Goal: Contribute content: Add original content to the website for others to see

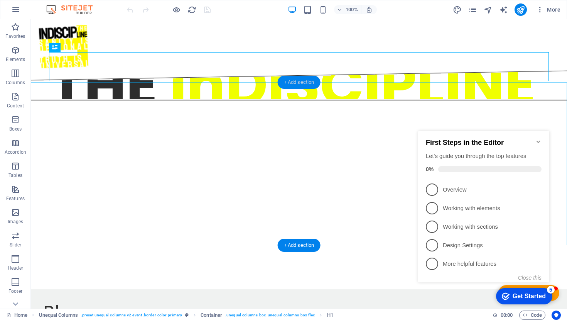
click at [302, 79] on div "+ Add section" at bounding box center [299, 82] width 43 height 13
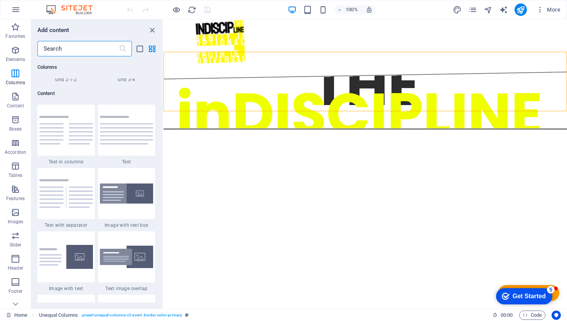
scroll to position [1323, 0]
click at [139, 264] on img at bounding box center [127, 257] width 54 height 23
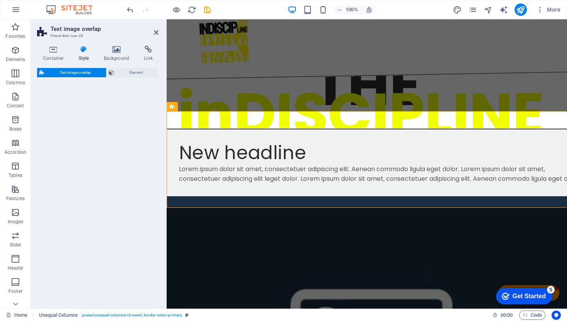
select select "rem"
select select "px"
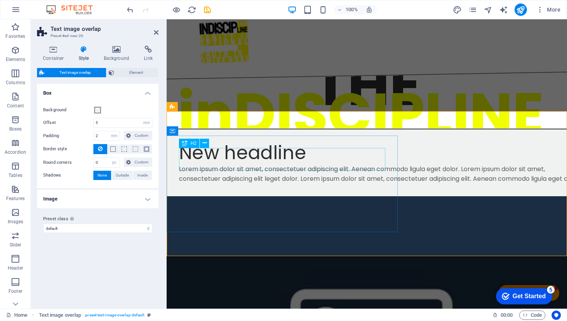
click at [258, 158] on div "New headline" at bounding box center [382, 153] width 407 height 22
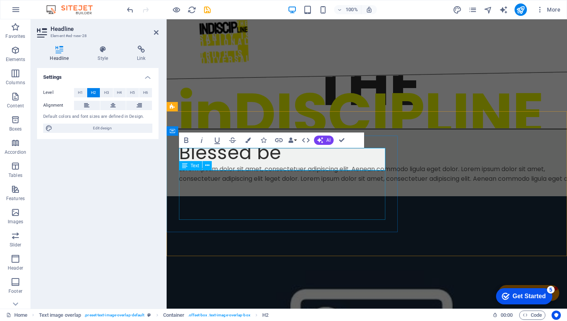
click at [268, 184] on div "Lorem ipsum dolor sit amet, consectetuer adipiscing elit. Aenean commodo ligula…" at bounding box center [382, 174] width 407 height 20
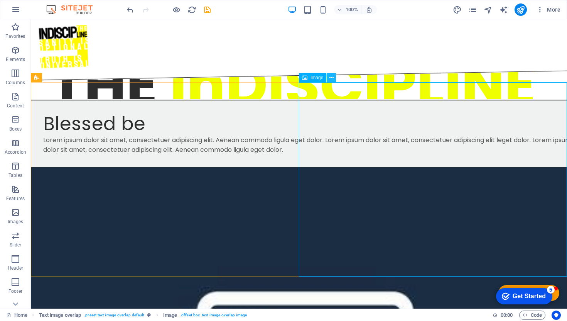
click at [332, 76] on icon at bounding box center [332, 78] width 4 height 8
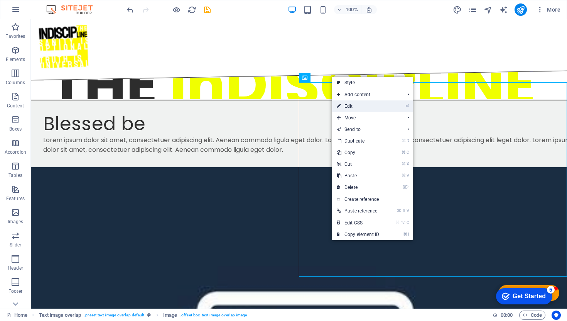
click at [354, 103] on link "⏎ Edit" at bounding box center [358, 106] width 52 height 12
select select "%"
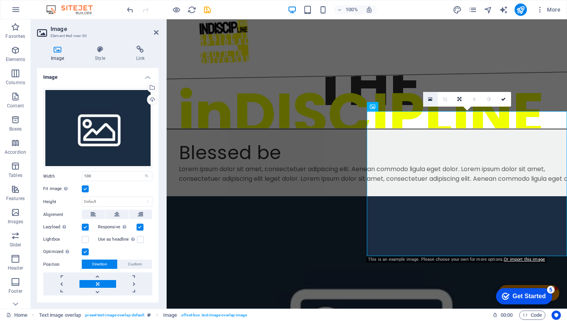
click at [428, 98] on icon at bounding box center [430, 98] width 4 height 5
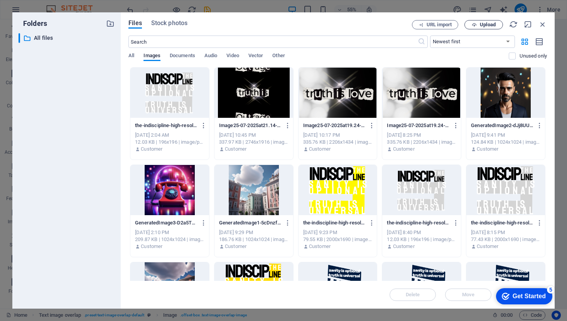
click at [484, 24] on span "Upload" at bounding box center [488, 24] width 16 height 5
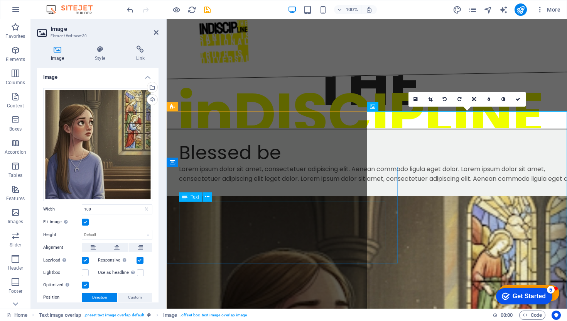
click at [376, 184] on div "Lorem ipsum dolor sit amet, consectetuer adipiscing elit. Aenean commodo ligula…" at bounding box center [382, 174] width 407 height 20
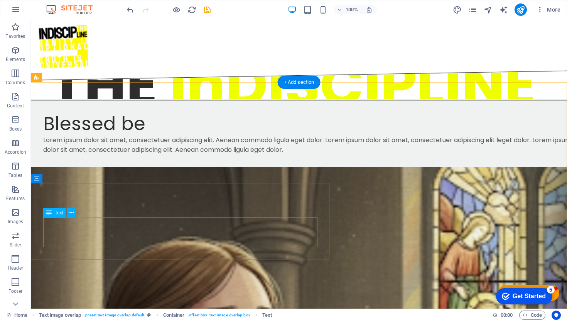
click at [102, 155] on div "Lorem ipsum dolor sit amet, consectetuer adipiscing elit. Aenean commodo ligula…" at bounding box center [314, 145] width 543 height 20
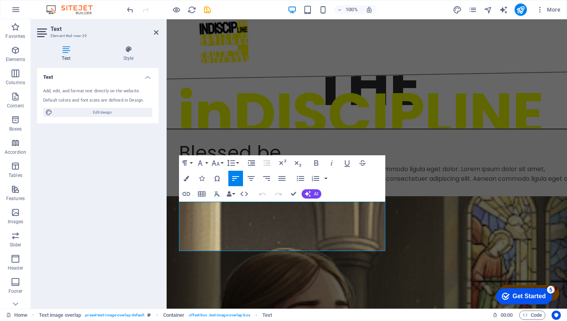
click at [102, 225] on div "Text Add, edit, and format text directly on the website. Default colors and fon…" at bounding box center [98, 185] width 122 height 234
click at [227, 184] on p "Lorem ipsum dolor sit amet, consectetuer adipiscing elit. Aenean commodo ligula…" at bounding box center [382, 174] width 407 height 20
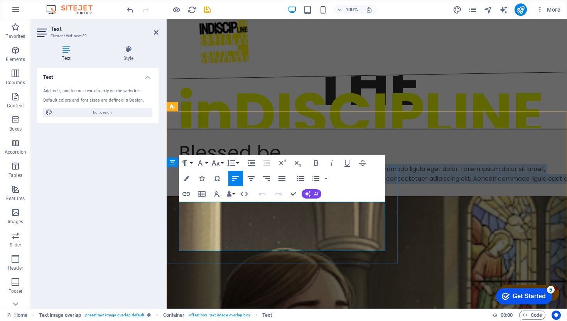
click at [227, 184] on p "Lorem ipsum dolor sit amet, consectetuer adipiscing elit. Aenean commodo ligula…" at bounding box center [382, 174] width 407 height 20
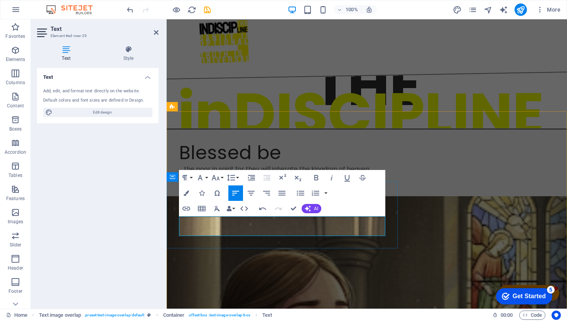
click at [361, 184] on p "... the poor in spirit for they will inherate the kingdom of heaven. And by bei…" at bounding box center [382, 174] width 407 height 20
drag, startPoint x: 361, startPoint y: 232, endPoint x: 386, endPoint y: 232, distance: 25.1
click at [386, 196] on div "Blessed be ... the poor in spirit for they will inherate the kingdom of heaven.…" at bounding box center [383, 162] width 432 height 67
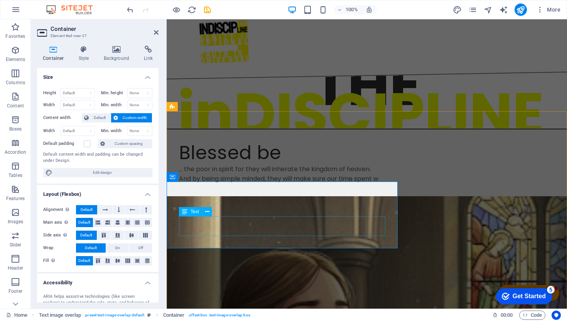
click at [364, 184] on div "... the poor in spirit for they will inherate the kingdom of heaven. And by bei…" at bounding box center [382, 174] width 407 height 20
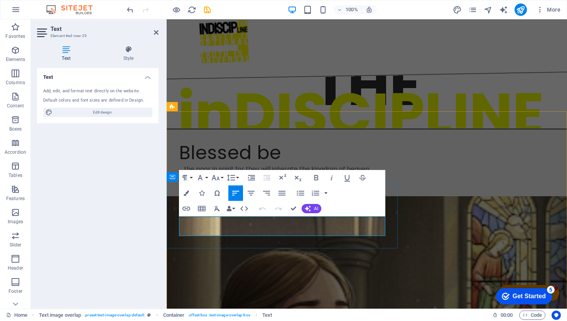
click at [364, 184] on p "... the poor in spirit for they will inherate the kingdom of heaven. And by bei…" at bounding box center [382, 174] width 407 height 20
drag, startPoint x: 364, startPoint y: 231, endPoint x: 386, endPoint y: 231, distance: 22.0
click at [386, 196] on div "Blessed be ... the poor in spirit for they will inherate the kingdom of heaven.…" at bounding box center [383, 162] width 432 height 67
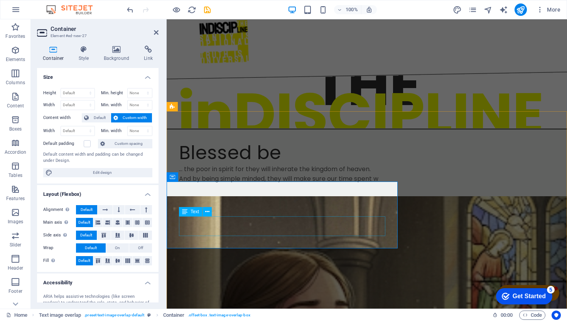
click at [367, 184] on div "... the poor in spirit for they will inherate the kingdom of heaven. And by bei…" at bounding box center [382, 174] width 407 height 20
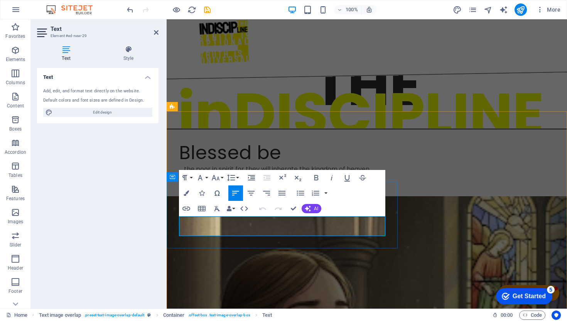
click at [364, 184] on p "... the poor in spirit for they will inherate the kingdom of heaven. And by bei…" at bounding box center [382, 174] width 407 height 20
drag, startPoint x: 364, startPoint y: 232, endPoint x: 381, endPoint y: 234, distance: 17.5
click at [381, 184] on p "... the poor in spirit for they will inherate the kingdom of heaven. And by bei…" at bounding box center [382, 174] width 407 height 20
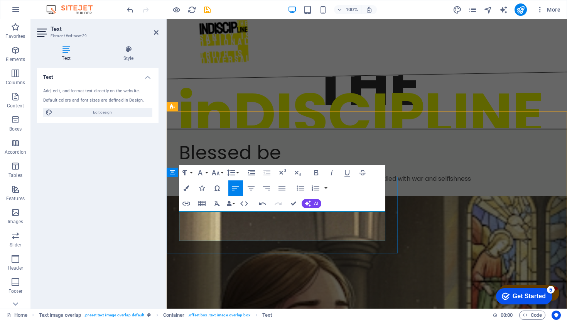
click at [252, 184] on p "... the poor in spirit for they will inherate the kingdom of heaven. And by bei…" at bounding box center [382, 174] width 407 height 20
click at [223, 184] on p "... the poor in spirit for they will inherate the kingdom of heaven. And by bei…" at bounding box center [382, 174] width 407 height 20
drag, startPoint x: 223, startPoint y: 237, endPoint x: 278, endPoint y: 237, distance: 55.6
click at [278, 184] on p "... the poor in spirit for they will inherate the kingdom of heaven. And by bei…" at bounding box center [382, 174] width 407 height 20
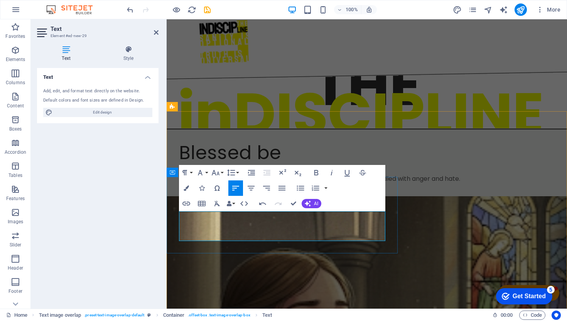
click at [191, 184] on p "... the poor in spirit for they will inherate the kingdom of heaven. And by bei…" at bounding box center [382, 174] width 407 height 20
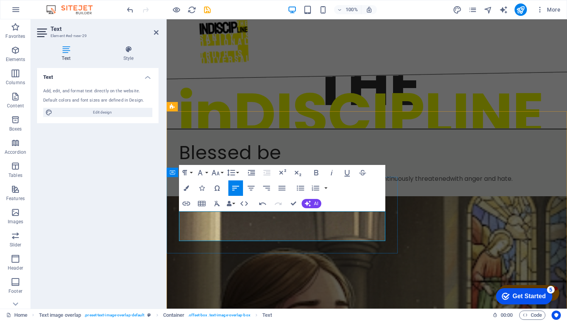
click at [263, 184] on p "... the poor in spirit for they will inherate the kingdom of heaven. And by bei…" at bounding box center [382, 174] width 407 height 20
drag, startPoint x: 263, startPoint y: 234, endPoint x: 254, endPoint y: 237, distance: 9.8
click at [254, 184] on p "... the poor in spirit for they will inherate the kingdom of heaven. And by bei…" at bounding box center [382, 174] width 407 height 20
drag, startPoint x: 316, startPoint y: 236, endPoint x: 328, endPoint y: 245, distance: 15.4
click at [319, 184] on p "... the poor in spirit for they will inherate the kingdom of heaven. And by bei…" at bounding box center [382, 174] width 407 height 20
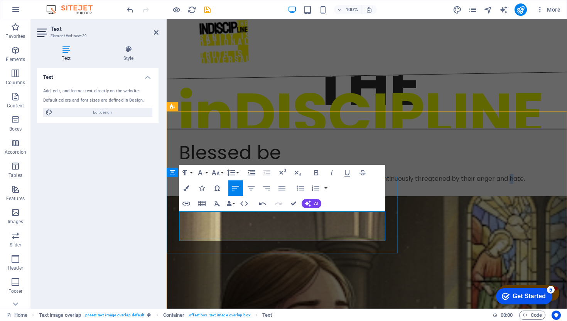
click at [315, 184] on p "... the poor in spirit for they will inherate the kingdom of heaven. And by bei…" at bounding box center [382, 174] width 407 height 20
click at [366, 184] on p "... the poor in spirit for they will inherate the kingdom of heaven. And by bei…" at bounding box center [382, 174] width 407 height 20
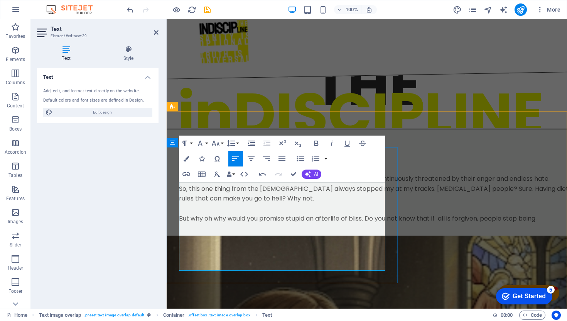
click at [194, 223] on p "But why oh why would you promise stupid an afterlife of bliss. Do you not know …" at bounding box center [382, 218] width 407 height 10
click at [196, 223] on p "But why oh why would you promise stupid an afterlife of bliss. Do you not know …" at bounding box center [382, 218] width 407 height 10
click at [370, 223] on p "But why oh why would you promise stupid an afterlife of bliss. Do you not know …" at bounding box center [382, 218] width 407 height 10
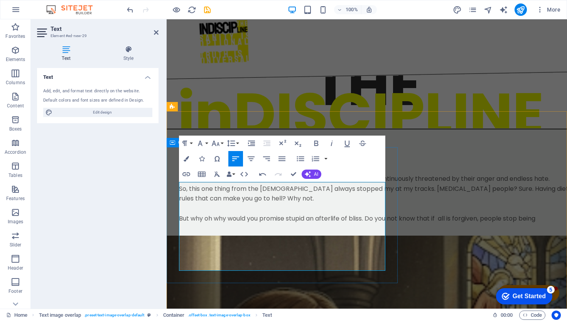
drag, startPoint x: 370, startPoint y: 257, endPoint x: 381, endPoint y: 276, distance: 22.1
click at [381, 235] on div "Blessed be ... the poor in spirit for they will inherate the kingdom of heaven.…" at bounding box center [383, 182] width 432 height 106
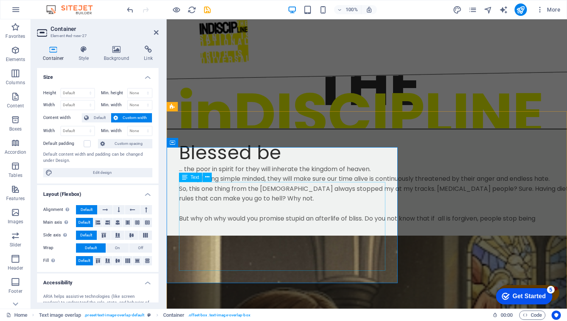
click at [371, 223] on div "... the poor in spirit for they will inherate the kingdom of heaven. And by bei…" at bounding box center [382, 193] width 407 height 59
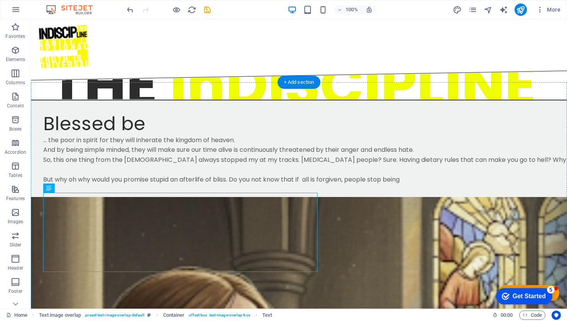
drag, startPoint x: 235, startPoint y: 253, endPoint x: 379, endPoint y: 264, distance: 144.8
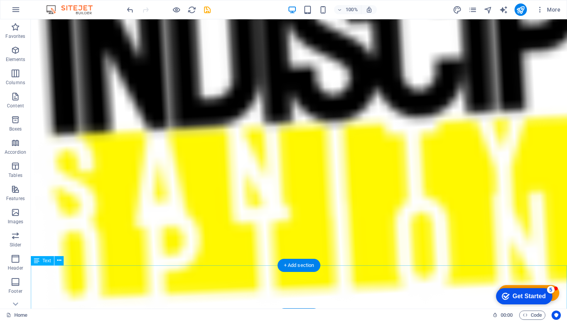
scroll to position [88, 0]
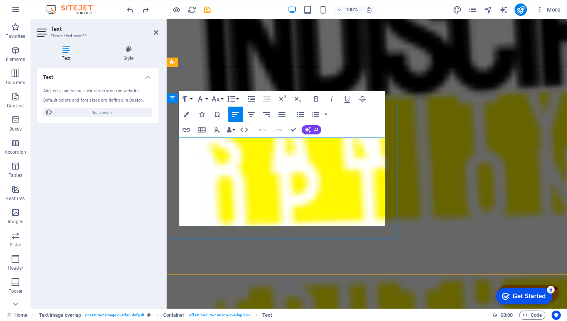
drag, startPoint x: 366, startPoint y: 211, endPoint x: 366, endPoint y: 217, distance: 6.6
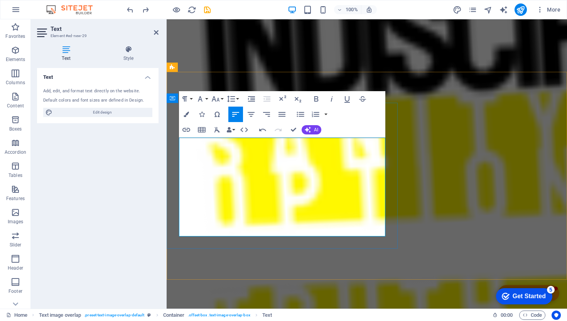
scroll to position [72, 0]
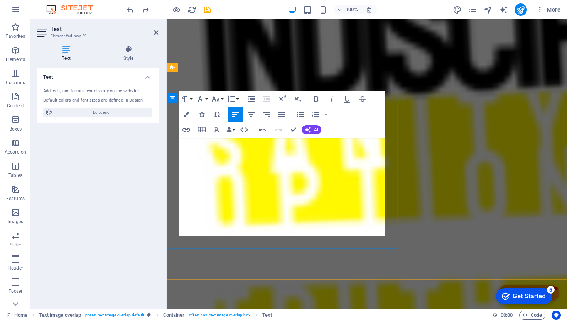
drag, startPoint x: 327, startPoint y: 234, endPoint x: 354, endPoint y: 234, distance: 26.6
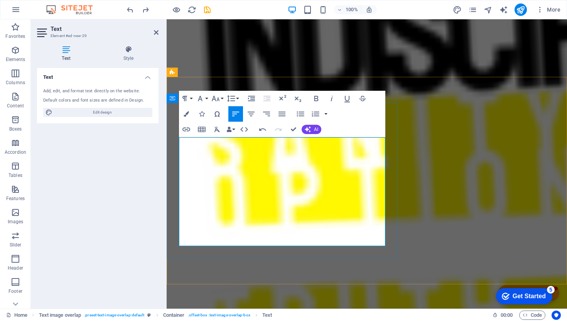
drag, startPoint x: 233, startPoint y: 243, endPoint x: 285, endPoint y: 243, distance: 52.1
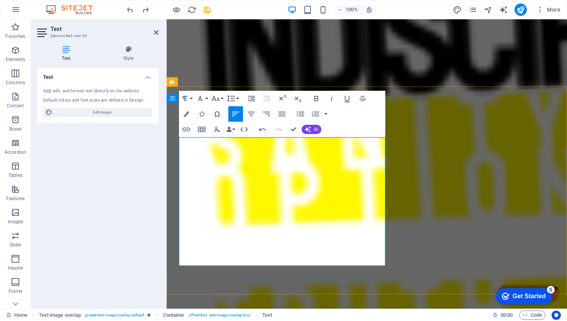
scroll to position [57, 0]
click at [310, 129] on icon "button" at bounding box center [308, 129] width 6 height 6
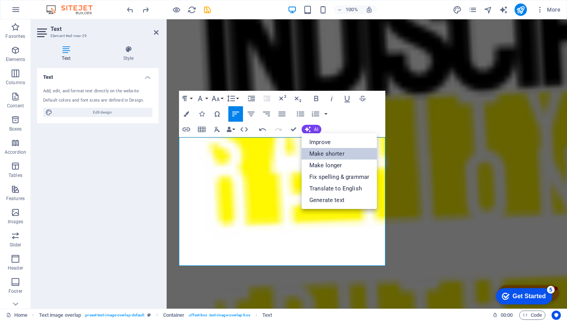
click at [325, 152] on link "Make shorter" at bounding box center [339, 154] width 75 height 12
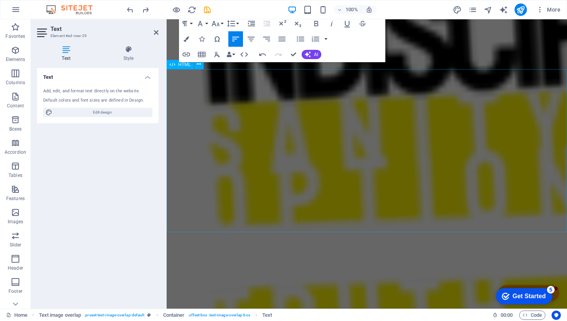
scroll to position [0, 0]
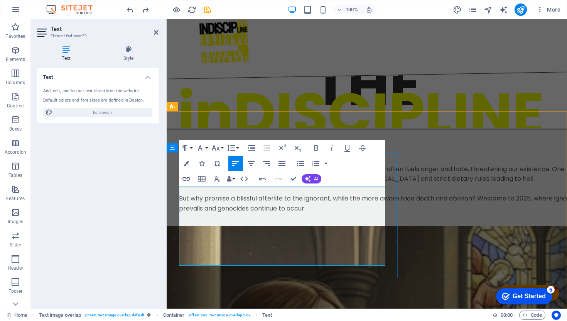
click at [237, 203] on p "... the poor in spirit will inherit the kingdom of heaven. Their simplicity oft…" at bounding box center [382, 188] width 407 height 49
drag, startPoint x: 237, startPoint y: 203, endPoint x: 195, endPoint y: 203, distance: 42.8
click at [195, 203] on p "... the poor in spirit will inherit the kingdom of heaven. Their simplicity oft…" at bounding box center [382, 188] width 407 height 49
click at [292, 204] on p "... the poor in spirit will inherit the kingdom of heaven. Their anger and hate…" at bounding box center [382, 188] width 407 height 49
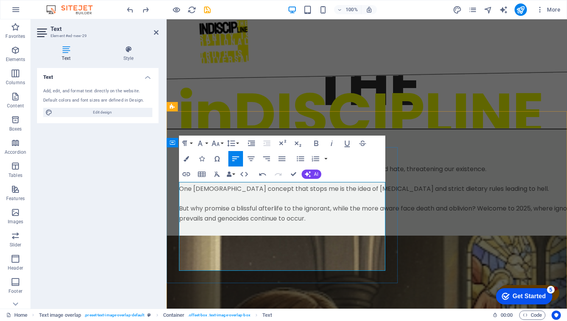
click at [311, 174] on p "... the poor in spirit will inherit the kingdom of heaven. Their anger and hate…" at bounding box center [382, 169] width 407 height 10
click at [182, 217] on p "One biblical concept that stops me is the idea of stoning and strict dietary ru…" at bounding box center [382, 203] width 407 height 39
drag, startPoint x: 182, startPoint y: 217, endPoint x: 320, endPoint y: 214, distance: 137.8
click at [320, 214] on p "One biblical concept that stops me is the idea of stoning and strict dietary ru…" at bounding box center [382, 203] width 407 height 39
click at [267, 215] on p "Yay the Bible. I cand hanfle of stoning and strict dietary rules leading to hel…" at bounding box center [382, 203] width 407 height 39
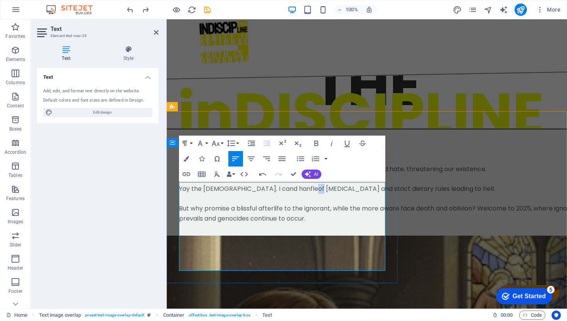
click at [267, 215] on p "Yay the Bible. I cand hanfle of stoning and strict dietary rules leading to hel…" at bounding box center [382, 203] width 407 height 39
click at [286, 217] on p "Yay the Bible. I cand hanfle stoning and strict dietary rules leading to hell. …" at bounding box center [382, 203] width 407 height 39
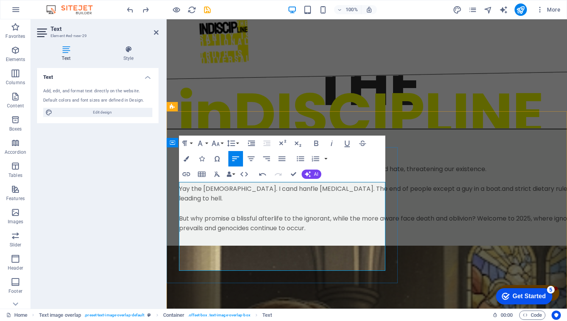
click at [228, 227] on p "Yay the Bible. I cand hanfle stoning. The end of people except a guy in a boat.…" at bounding box center [382, 208] width 407 height 49
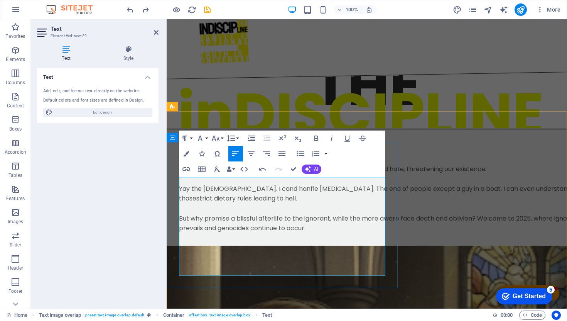
click at [194, 232] on p "Yay the Bible. I cand hanfle stoning. The end of people except a guy in a boat.…" at bounding box center [382, 208] width 407 height 49
drag, startPoint x: 194, startPoint y: 232, endPoint x: 208, endPoint y: 231, distance: 13.5
click at [208, 231] on p "Yay the Bible. I cand hanfle stoning. The end of people except a guy in a boat.…" at bounding box center [382, 208] width 407 height 49
click at [200, 233] on p "Yay the Bible. I cand hanfle stoning. The end of people except a guy in a boat.…" at bounding box center [382, 208] width 407 height 49
click at [201, 233] on p "Yay the Bible. I cand hanfle stoning. The end of people except a guy in a boat.…" at bounding box center [382, 208] width 407 height 49
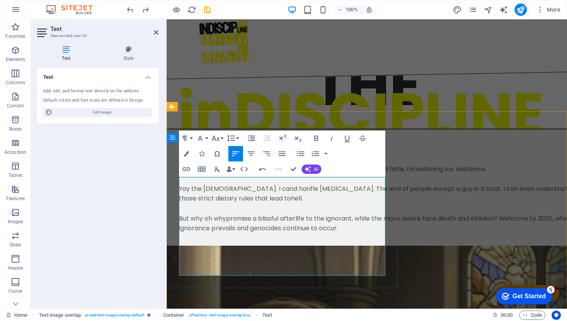
click at [225, 233] on p "Yay the Bible. I cand hanfle stoning. The end of people except a guy in a boat.…" at bounding box center [382, 208] width 407 height 49
click at [186, 233] on p "Yay the Bible. I cand hanfle stoning. The end of people except a guy in a boat.…" at bounding box center [382, 208] width 407 height 49
drag, startPoint x: 186, startPoint y: 262, endPoint x: 200, endPoint y: 262, distance: 13.1
click at [200, 233] on p "Yay the Bible. I cand hanfle stoning. The end of people except a guy in a boat.…" at bounding box center [382, 208] width 407 height 49
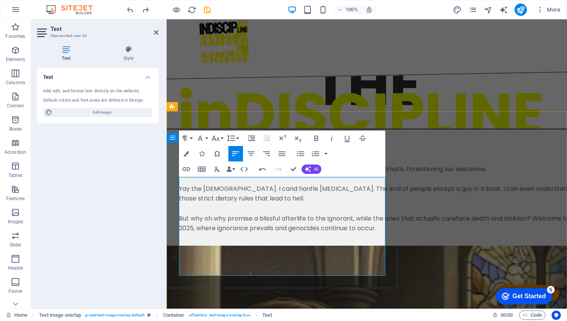
click at [260, 233] on p "Yay the Bible. I cand hanfle stoning. The end of people except a guy in a boat.…" at bounding box center [382, 208] width 407 height 49
drag, startPoint x: 260, startPoint y: 262, endPoint x: 313, endPoint y: 260, distance: 52.5
click at [313, 233] on p "Yay the Bible. I cand hanfle stoning. The end of people except a guy in a boat.…" at bounding box center [382, 208] width 407 height 49
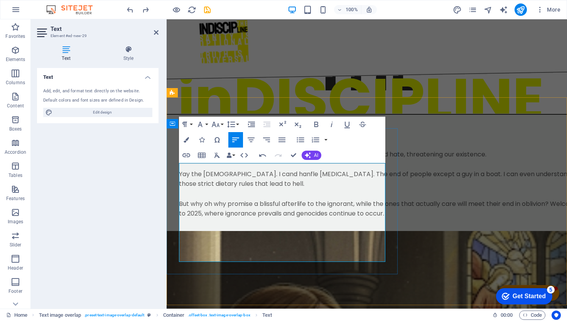
scroll to position [15, 0]
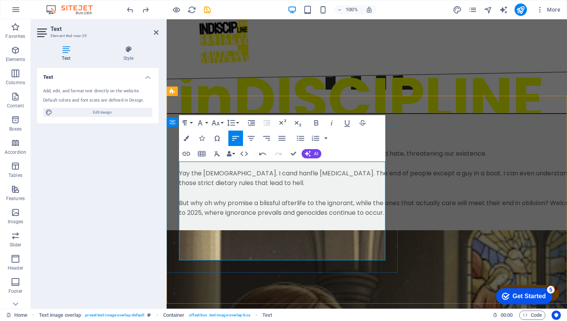
click at [341, 218] on p "Yay the Bible. I cand hanfle stoning. The end of people except a guy in a boat.…" at bounding box center [382, 192] width 407 height 49
drag, startPoint x: 341, startPoint y: 254, endPoint x: 373, endPoint y: 255, distance: 32.4
click at [373, 218] on p "Yay the Bible. I cand hanfle stoning. The end of people except a guy in a boat.…" at bounding box center [382, 192] width 407 height 49
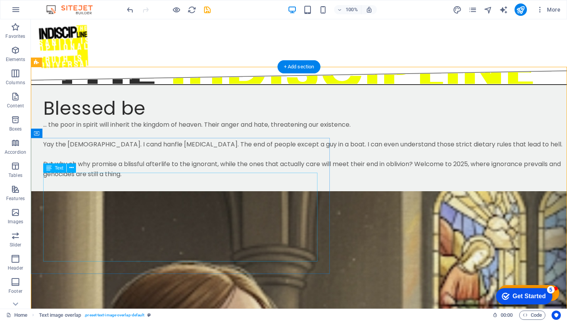
click at [249, 179] on div "... the poor in spirit will inherit the kingdom of heaven. Their anger and hate…" at bounding box center [314, 149] width 543 height 59
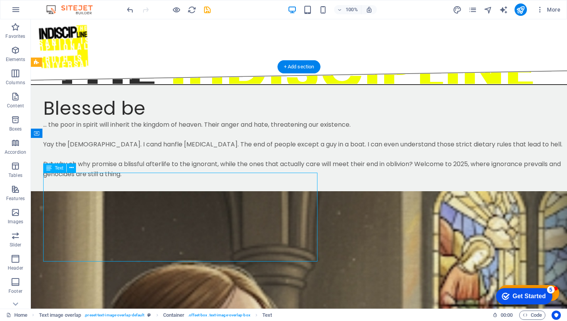
click at [249, 179] on div "... the poor in spirit will inherit the kingdom of heaven. Their anger and hate…" at bounding box center [314, 149] width 543 height 59
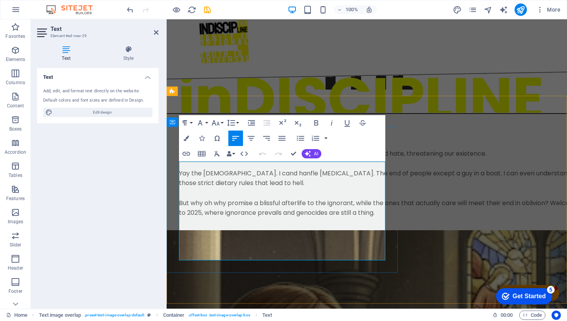
click at [249, 191] on p "Yay the Bible. I cand hanfle stoning. The end of people except a guy in a boat.…" at bounding box center [382, 192] width 407 height 49
click at [344, 159] on p "... the poor in spirit will inherit the kingdom of heaven. Their anger and hate…" at bounding box center [382, 154] width 407 height 10
click at [280, 159] on p "... the poor in spirit will inherit the kingdom of heaven. But for now, their a…" at bounding box center [382, 154] width 407 height 10
click at [320, 159] on p "... the poor in spirit will inherit the kingdom of heaven. But for now, their a…" at bounding box center [382, 154] width 407 height 10
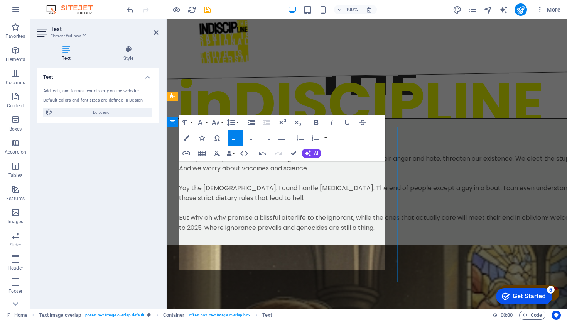
click at [187, 173] on p "... the poor in spirit will inherit the kingdom of heaven. But for now, their a…" at bounding box center [382, 164] width 407 height 20
drag, startPoint x: 187, startPoint y: 184, endPoint x: 326, endPoint y: 190, distance: 139.1
click at [326, 173] on p "... the poor in spirit will inherit the kingdom of heaven. But for now, their a…" at bounding box center [382, 164] width 407 height 20
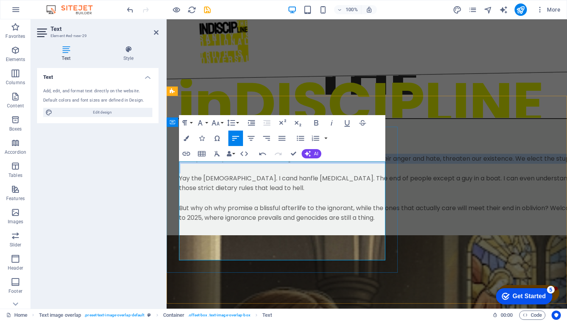
scroll to position [15, 0]
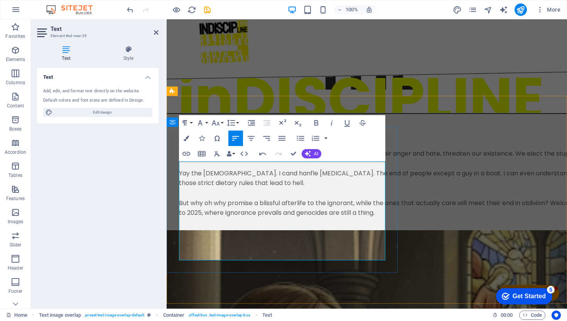
click at [252, 194] on p "Yay the Bible. I cand hanfle stoning. The end of people except a guy in a boat.…" at bounding box center [382, 192] width 407 height 49
click at [257, 197] on p "Yay the Bible. I cand hanfle stoning. The end of people except a guy in a boat.…" at bounding box center [382, 192] width 407 height 49
click at [182, 196] on p "Yay the Bible. I cand hanfle stoning. The end of people except a guy in a boat.…" at bounding box center [382, 192] width 407 height 49
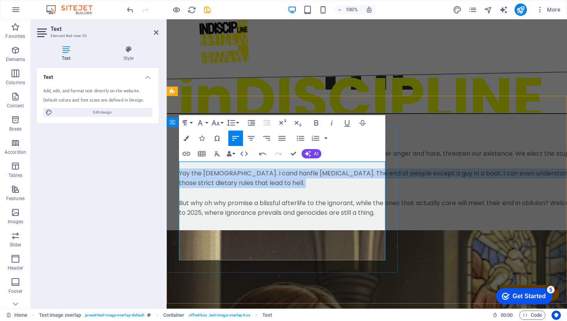
drag, startPoint x: 182, startPoint y: 196, endPoint x: 234, endPoint y: 215, distance: 55.7
click at [234, 215] on p "Yay the Bible. I cand hanfle stoning. The end of people except a guy in a boat.…" at bounding box center [382, 192] width 407 height 49
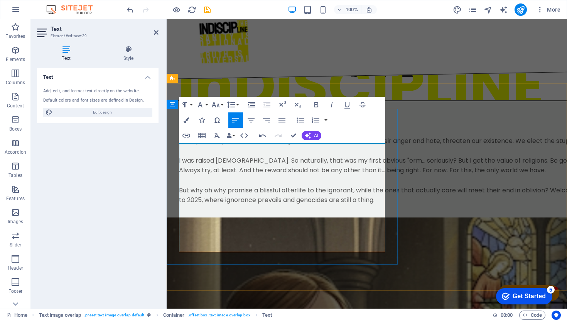
scroll to position [27, 0]
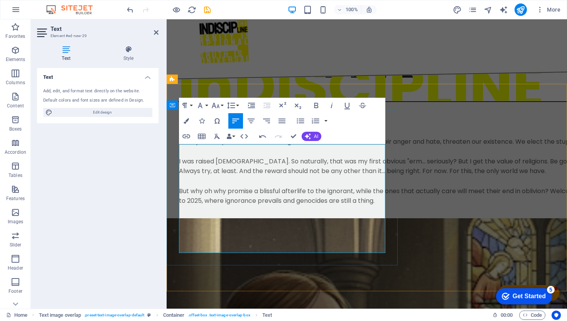
click at [358, 206] on p "But why oh why promise a blissful afterlife to the ignorant, while the ones tha…" at bounding box center [382, 191] width 407 height 30
click at [367, 206] on p "But why oh why promise a blissful afterlife to the ignorant, while the ones tha…" at bounding box center [382, 191] width 407 height 30
drag, startPoint x: 367, startPoint y: 230, endPoint x: 346, endPoint y: 239, distance: 23.0
click at [346, 206] on p "But why oh why promise a blissful afterlife to the ignorant, while the ones tha…" at bounding box center [382, 191] width 407 height 30
click at [195, 206] on p "This to 2025, where ignorance prevails and genocides are still a thing." at bounding box center [382, 201] width 407 height 10
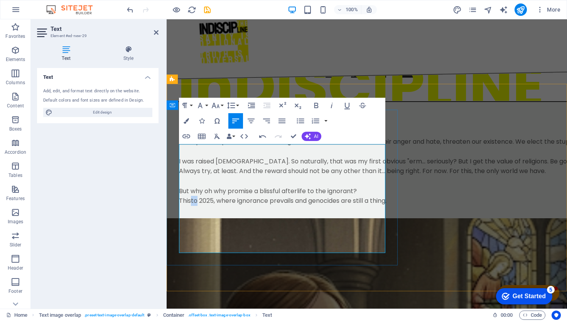
click at [195, 206] on p "This to 2025, where ignorance prevails and genocides are still a thing." at bounding box center [382, 201] width 407 height 10
click at [288, 206] on p "This is 2025, where ignorance prevails and genocides are still a thing." at bounding box center [382, 201] width 407 height 10
click at [213, 206] on p "This is 2025, where ignorance shatters science and brings back diseases and gen…" at bounding box center [382, 201] width 407 height 10
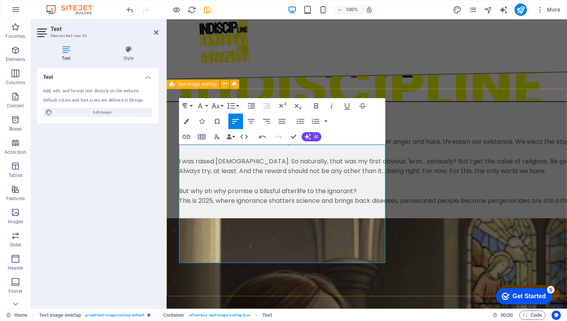
scroll to position [22, 0]
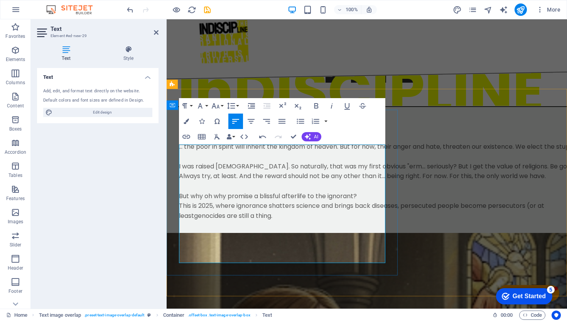
click at [340, 220] on p "This is 2025, where ignorance shatters science and brings back diseases, persec…" at bounding box center [382, 211] width 407 height 20
drag, startPoint x: 340, startPoint y: 249, endPoint x: 363, endPoint y: 249, distance: 23.5
click at [363, 220] on p "This is 2025, where ignorance shatters science and brings back diseases, persec…" at bounding box center [382, 211] width 407 height 20
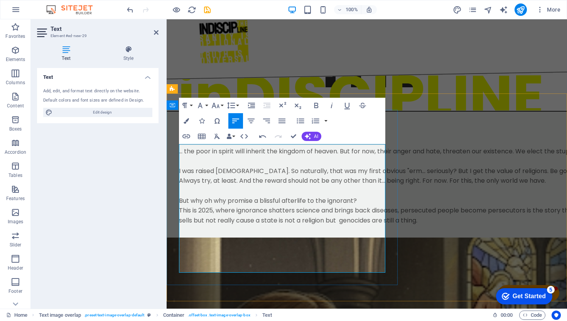
click at [246, 225] on p "This is 2025, where ignorance shatters science and brings back diseases, persec…" at bounding box center [382, 215] width 407 height 20
drag, startPoint x: 246, startPoint y: 257, endPoint x: 319, endPoint y: 258, distance: 73.3
click at [319, 225] on p "This is 2025, where ignorance shatters science and brings back diseases, persec…" at bounding box center [382, 215] width 407 height 20
click at [293, 225] on p "This is 2025, where ignorance shatters science and brings back diseases, persec…" at bounding box center [382, 215] width 407 height 20
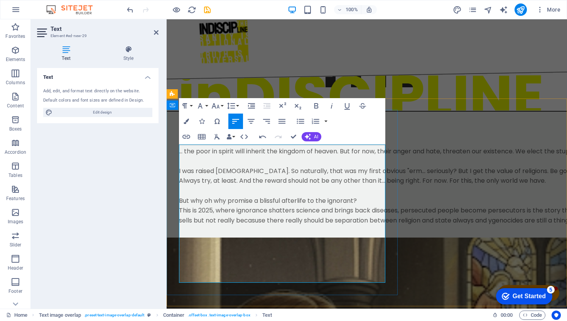
scroll to position [13, 0]
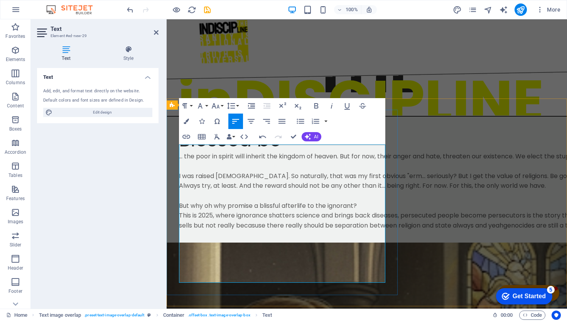
click at [228, 230] on p "This is 2025, where ignorance shatters science and brings back diseases, persec…" at bounding box center [382, 220] width 407 height 20
drag, startPoint x: 318, startPoint y: 266, endPoint x: 346, endPoint y: 279, distance: 30.4
click at [319, 230] on p "This is 2025, where ignorance shatters science and brings back diseases, persec…" at bounding box center [382, 220] width 407 height 20
click at [293, 230] on p "This is 2025, where ignorance shatters science and brings back diseases, persec…" at bounding box center [382, 220] width 407 height 20
drag, startPoint x: 293, startPoint y: 270, endPoint x: 305, endPoint y: 270, distance: 12.7
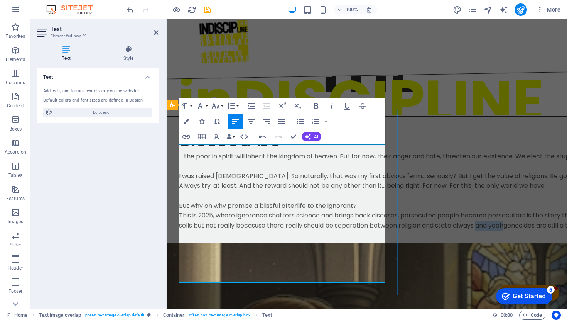
click at [305, 230] on p "This is 2025, where ignorance shatters science and brings back diseases, persec…" at bounding box center [382, 220] width 407 height 20
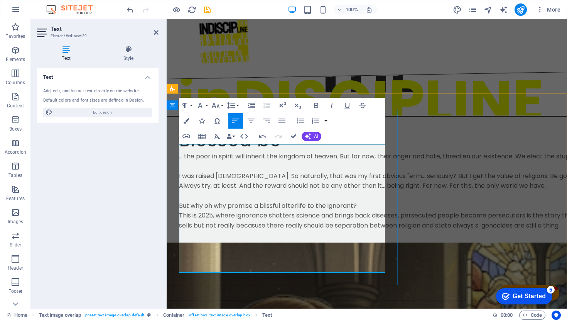
scroll to position [18, 0]
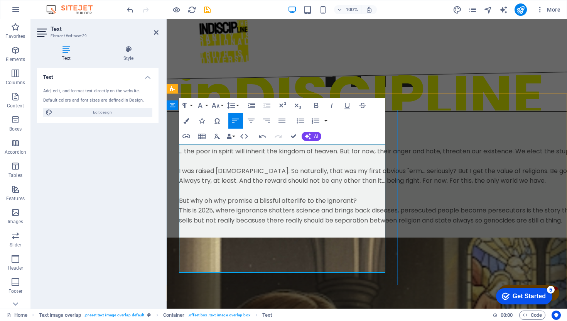
click at [297, 225] on p "This is 2025, where ignorance shatters science and brings back diseases, persec…" at bounding box center [382, 215] width 407 height 20
drag, startPoint x: 297, startPoint y: 267, endPoint x: 408, endPoint y: 278, distance: 111.6
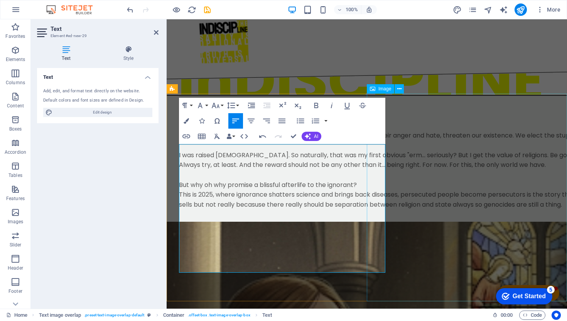
select select "rem"
select select "px"
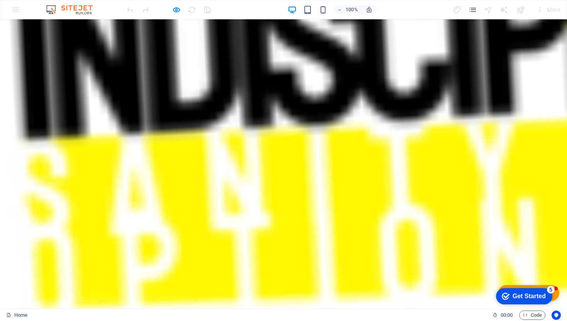
scroll to position [211, 0]
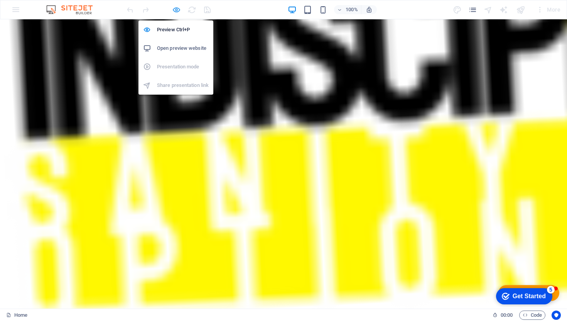
click at [0, 0] on icon "button" at bounding box center [0, 0] width 0 height 0
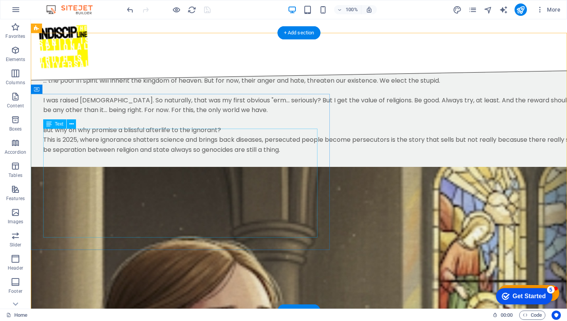
scroll to position [63, 0]
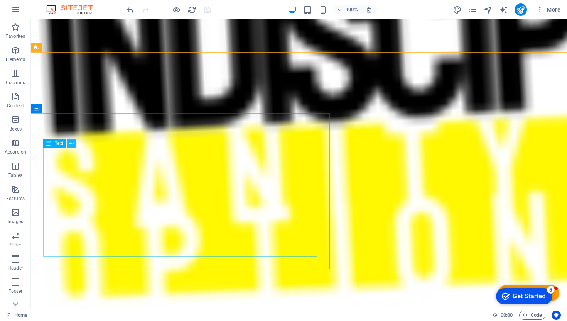
click at [71, 145] on icon at bounding box center [71, 143] width 4 height 8
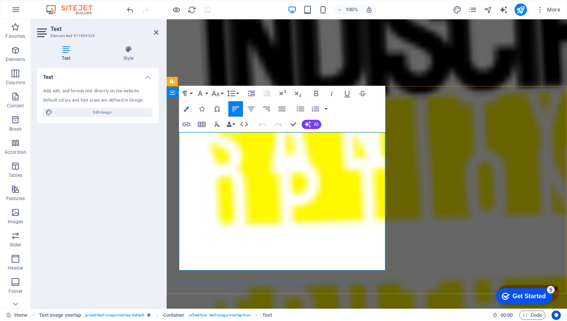
scroll to position [58, 0]
click at [536, 37] on div "Home ABOUT" at bounding box center [367, 198] width 500 height 448
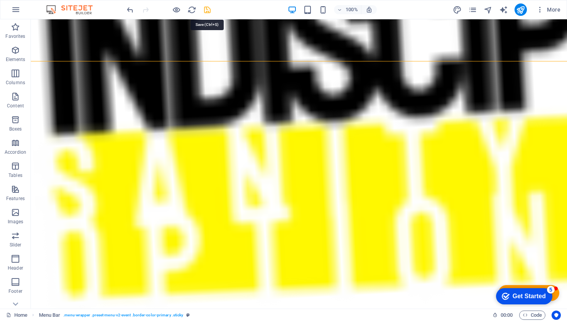
click at [206, 9] on icon "save" at bounding box center [207, 9] width 9 height 9
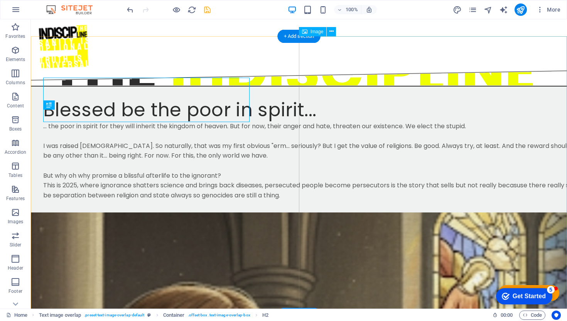
scroll to position [46, 0]
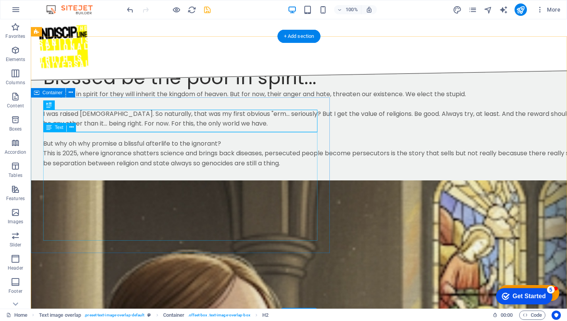
click at [86, 139] on div "... the poor in spirit for they will inherit the kingdom of heaven. But for now…" at bounding box center [314, 128] width 543 height 79
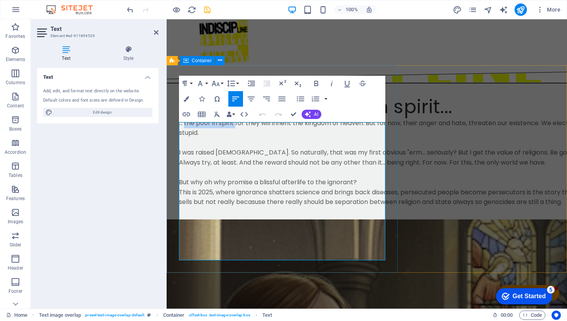
drag, startPoint x: 237, startPoint y: 129, endPoint x: 185, endPoint y: 129, distance: 51.7
click at [185, 129] on p "... the poor in spirit for they will inherit the kingdom of heaven. But for now…" at bounding box center [382, 128] width 407 height 20
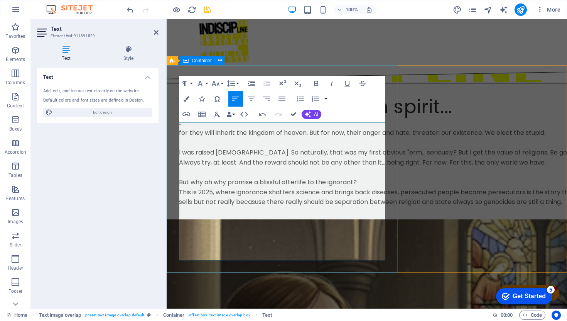
scroll to position [51, 0]
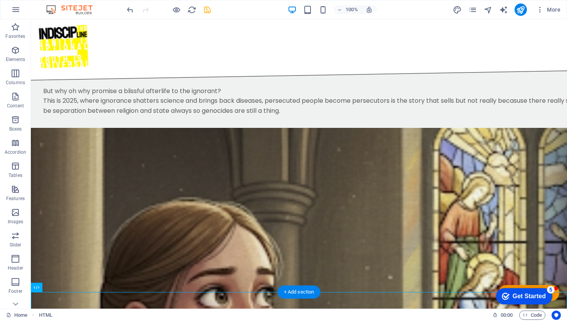
scroll to position [68, 0]
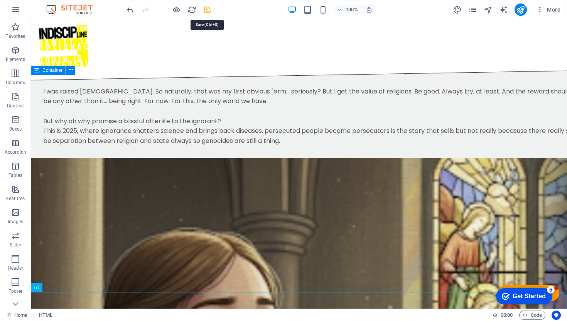
click at [208, 9] on icon "save" at bounding box center [207, 9] width 9 height 9
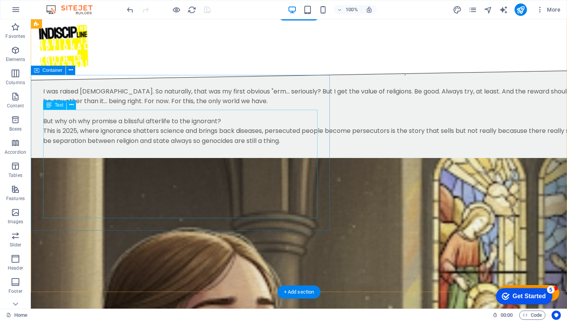
click at [283, 146] on div "... for they will inherit the kingdom of heaven. But for now, their anger and h…" at bounding box center [314, 106] width 543 height 79
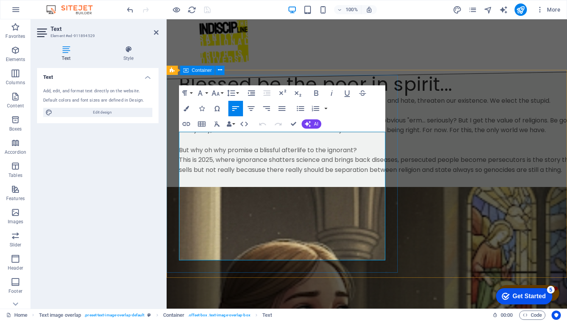
scroll to position [41, 0]
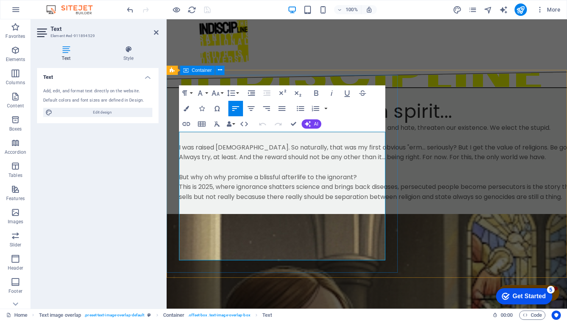
click at [209, 201] on p "This is 2025, where ignorance shatters science and brings back diseases, persec…" at bounding box center [382, 192] width 407 height 20
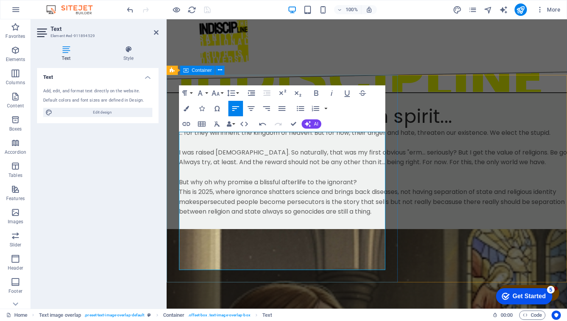
click at [276, 217] on p "This is 2025, where ignorance shatters science and brings back diseases, not ha…" at bounding box center [382, 202] width 407 height 30
click at [331, 217] on p "This is 2025, where ignorance shatters science and brings back diseases, not ha…" at bounding box center [382, 202] width 407 height 30
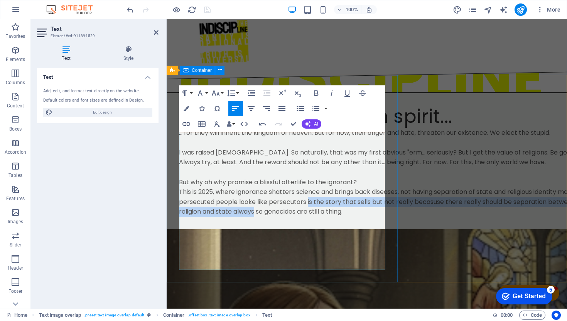
drag, startPoint x: 331, startPoint y: 247, endPoint x: 279, endPoint y: 266, distance: 54.9
click at [279, 217] on p "This is 2025, where ignorance shatters science and brings back diseases, not ha…" at bounding box center [382, 202] width 407 height 30
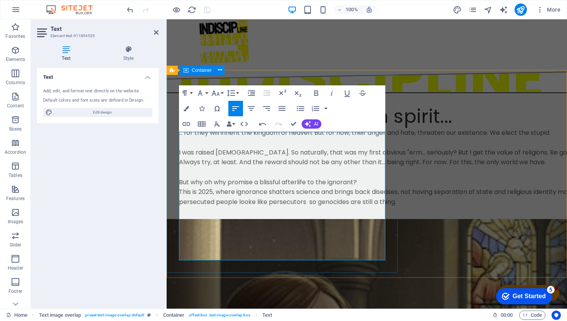
scroll to position [41, 0]
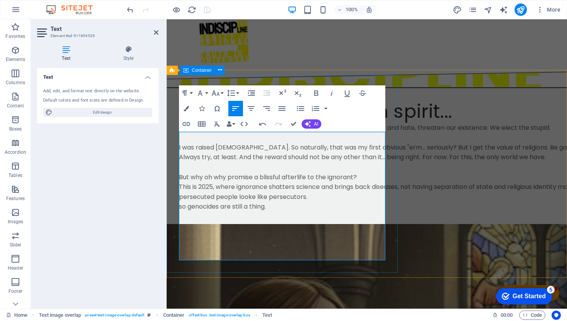
click at [184, 212] on p "so genocides are still a thing." at bounding box center [382, 206] width 407 height 10
drag, startPoint x: 182, startPoint y: 254, endPoint x: 186, endPoint y: 271, distance: 17.4
click at [182, 212] on p "And genocides are still a thing." at bounding box center [382, 206] width 407 height 10
click at [370, 182] on p "But why oh why promise a blissful afterlife to the ignorant?" at bounding box center [382, 172] width 407 height 20
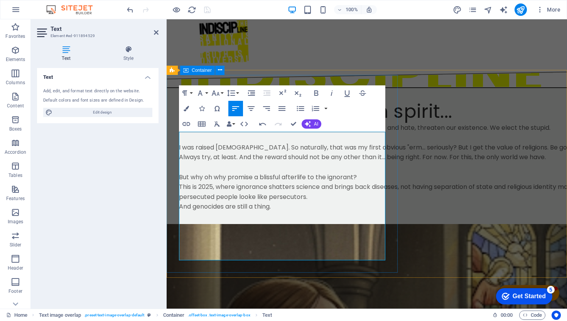
scroll to position [36, 0]
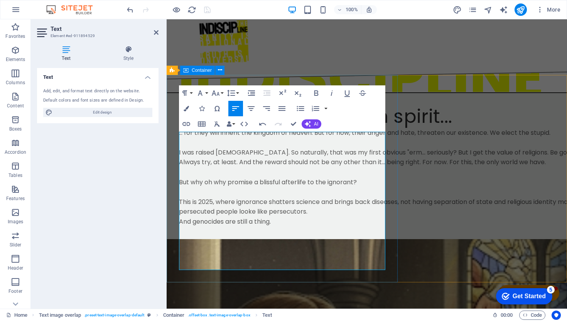
click at [277, 217] on p "This is 2025, where ignorance shatters science and brings back diseases, not ha…" at bounding box center [382, 207] width 407 height 20
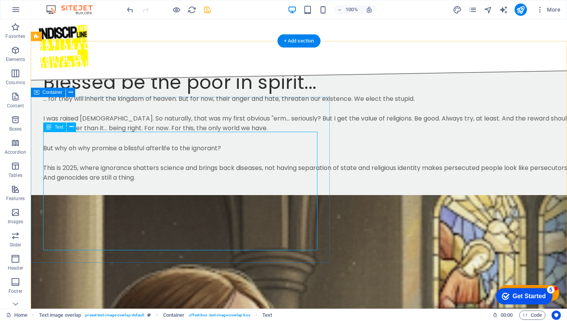
click at [164, 144] on div "... for they will inherit the kingdom of heaven. But for now, their anger and h…" at bounding box center [314, 138] width 543 height 89
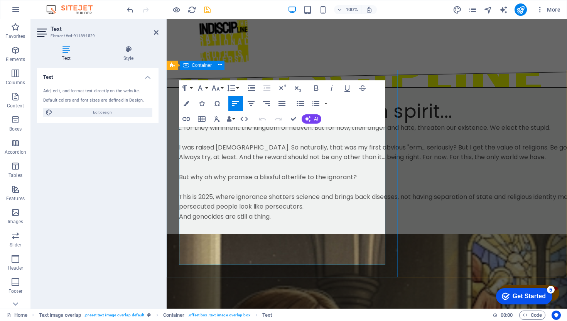
click at [372, 133] on p "... for they will inherit the kingdom of heaven. But for now, their anger and h…" at bounding box center [382, 128] width 407 height 10
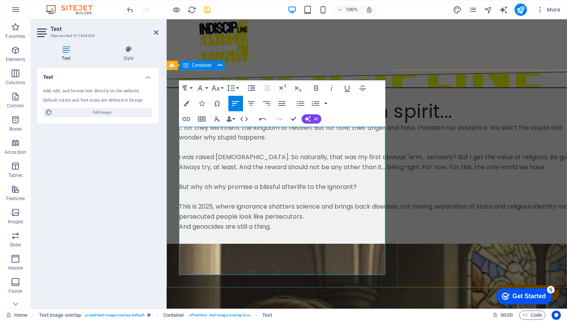
click at [306, 141] on p "... for they will inherit the kingdom of heaven. But for now, their anger and h…" at bounding box center [382, 133] width 407 height 20
drag, startPoint x: 225, startPoint y: 151, endPoint x: 242, endPoint y: 157, distance: 18.2
click at [227, 142] on p "... for they will inherit the kingdom of heaven. But for now, their anger and h…" at bounding box center [382, 133] width 407 height 20
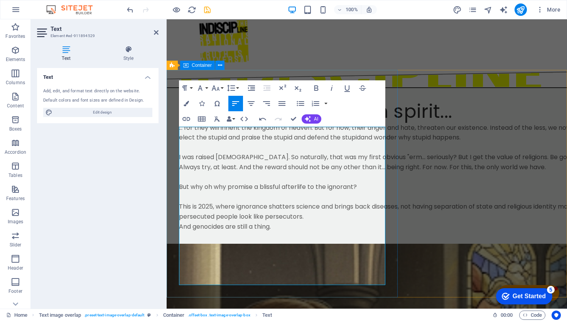
click at [381, 142] on p "... for they will inherit the kingdom of heaven. But for now, their anger and h…" at bounding box center [382, 133] width 407 height 20
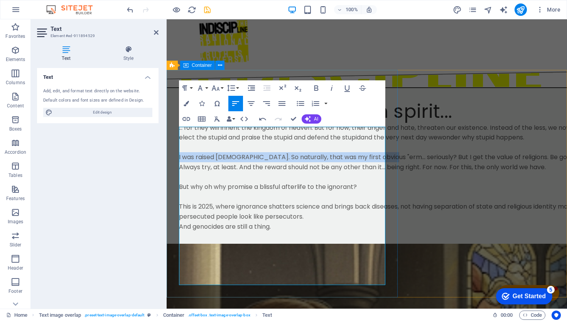
drag, startPoint x: 382, startPoint y: 181, endPoint x: 176, endPoint y: 184, distance: 206.5
click at [176, 184] on div "Blessed be the poor in spirit... ... for they will inherit the kingdom of heave…" at bounding box center [383, 166] width 432 height 156
drag, startPoint x: 222, startPoint y: 192, endPoint x: 152, endPoint y: 179, distance: 70.9
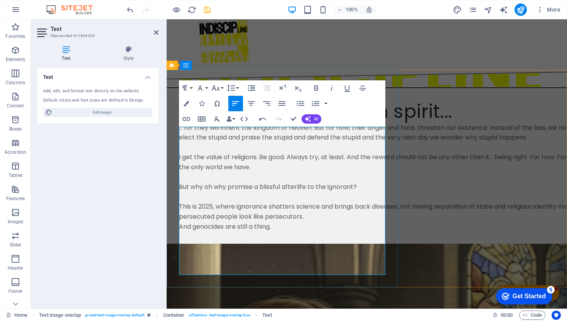
click at [257, 172] on p "I get the value of religions. Be good. Always try, at least. And the reward sho…" at bounding box center [382, 162] width 407 height 20
click at [183, 172] on p "I get the value of religions. Be good. Always try, at least. And the reward sho…" at bounding box center [382, 162] width 407 height 20
click at [283, 172] on p "I understand the value of religions. Be good. Always try, at least. And the rew…" at bounding box center [382, 162] width 407 height 20
click at [285, 172] on p "I understand the value of religion. Be good. Always try, at least. And the rewa…" at bounding box center [382, 162] width 407 height 20
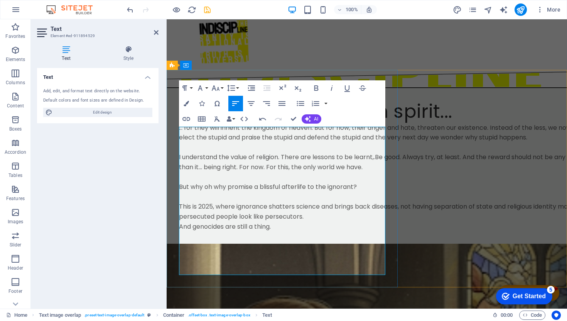
click at [381, 172] on p "I understand the value of religion. There are lessons to be learnt,. Be good. A…" at bounding box center [382, 162] width 407 height 20
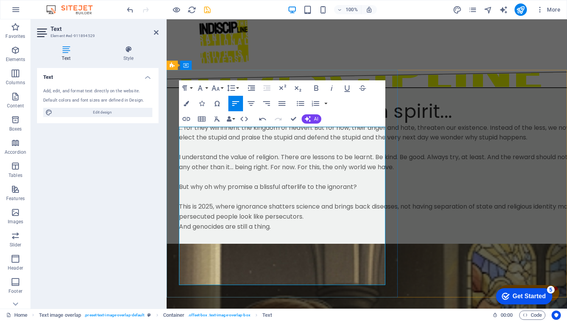
click at [208, 172] on p "I understand the value of religion. There are lessons to be learnt. Be kind. Be…" at bounding box center [382, 162] width 407 height 20
drag, startPoint x: 208, startPoint y: 190, endPoint x: 225, endPoint y: 191, distance: 16.6
click at [225, 172] on p "I understand the value of religion. There are lessons to be learnt. Be kind. Be…" at bounding box center [382, 162] width 407 height 20
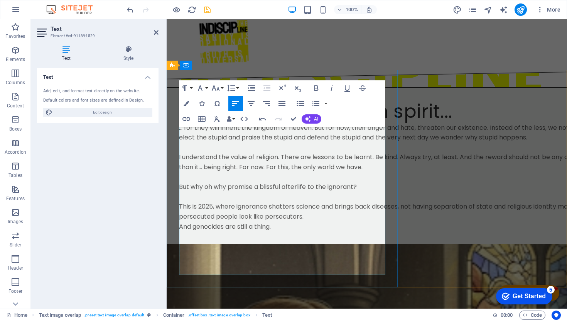
click at [234, 172] on p "I understand the value of religion. There are lessons to be learnt. Be kind. Al…" at bounding box center [382, 162] width 407 height 20
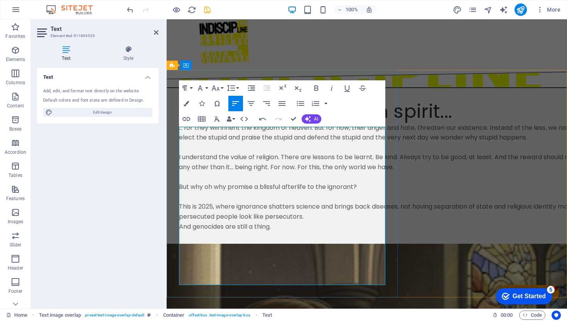
drag, startPoint x: 296, startPoint y: 190, endPoint x: 312, endPoint y: 214, distance: 28.6
click at [298, 172] on p "I understand the value of religion. There are lessons to be learnt. Be kind. Al…" at bounding box center [382, 162] width 407 height 20
click at [297, 172] on p "I understand the value of religion. There are lessons to be learnt. Be kind. Al…" at bounding box center [382, 162] width 407 height 20
click at [256, 172] on p "I understand the value of religion. There are lessons to be learnt. Be kind. Al…" at bounding box center [382, 162] width 407 height 20
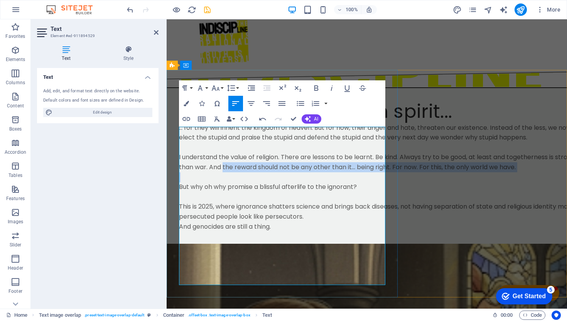
drag, startPoint x: 256, startPoint y: 202, endPoint x: 352, endPoint y: 217, distance: 97.2
click at [352, 217] on div "... for they will inherit the kingdom of heaven. But for now, their anger and h…" at bounding box center [382, 177] width 407 height 109
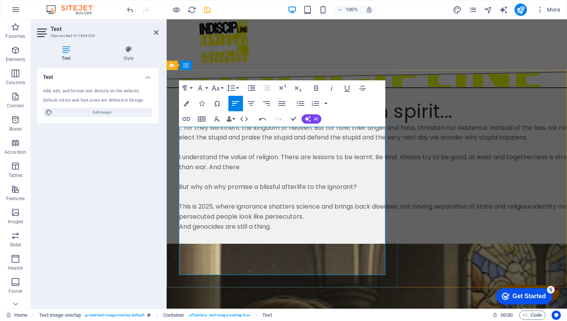
click at [320, 172] on p "I understand the value of religion. There are lessons to be learnt. Be kind. Al…" at bounding box center [382, 162] width 407 height 20
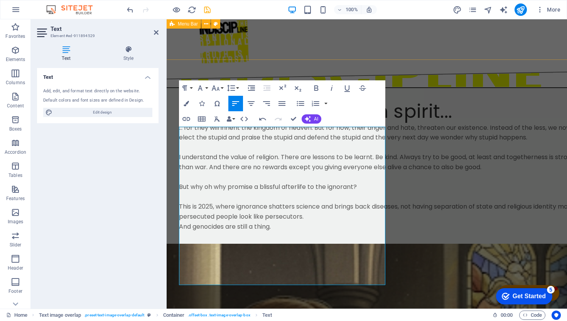
click at [313, 47] on div "Home ABOUT" at bounding box center [367, 44] width 494 height 71
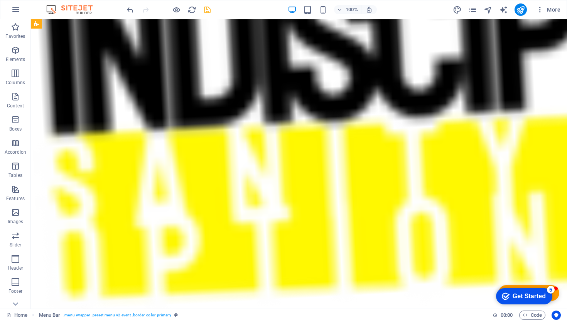
scroll to position [0, 0]
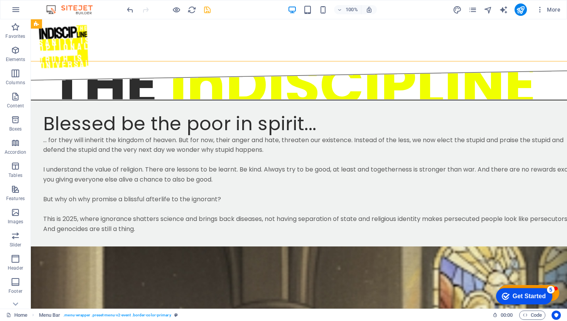
click at [204, 2] on div "100% More" at bounding box center [283, 9] width 567 height 19
click at [204, 7] on icon "save" at bounding box center [207, 9] width 9 height 9
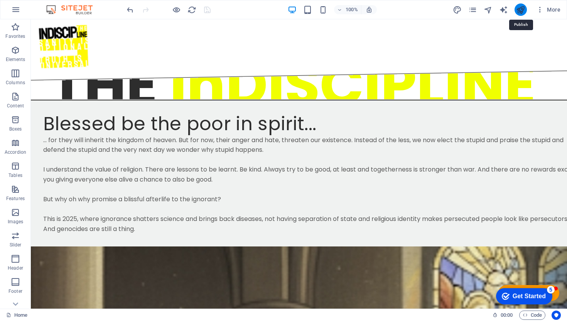
click at [515, 124] on icon "publish" at bounding box center [469, 134] width 91 height 21
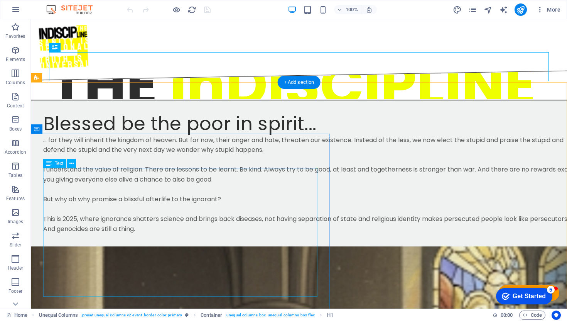
click at [172, 204] on div "... for they will inherit the kingdom of heaven. But for now, their anger and h…" at bounding box center [314, 184] width 543 height 99
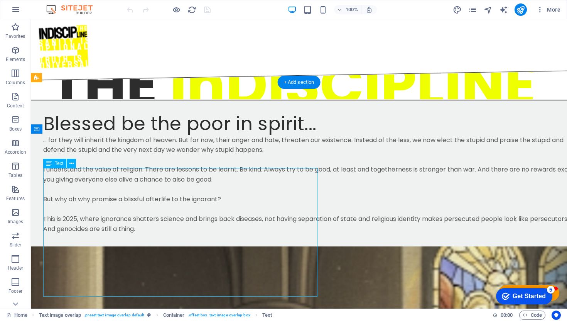
click at [173, 187] on div "... for they will inherit the kingdom of heaven. But for now, their anger and h…" at bounding box center [314, 184] width 543 height 99
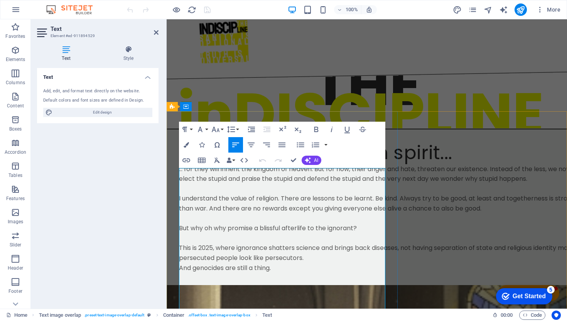
click at [207, 184] on p "... for they will inherit the kingdom of heaven. But for now, their anger and h…" at bounding box center [382, 174] width 407 height 20
click at [345, 183] on p "... for they will inherit the kingdom of heaven. But for now, their anger and h…" at bounding box center [382, 174] width 407 height 20
click at [222, 184] on p "... for they will inherit the kingdom of heaven. But for now, their anger and h…" at bounding box center [382, 174] width 407 height 20
drag, startPoint x: 198, startPoint y: 203, endPoint x: 219, endPoint y: 230, distance: 34.4
click at [200, 208] on div "... for they will inherit the kingdom of heaven. But for now, their anger and h…" at bounding box center [382, 218] width 407 height 109
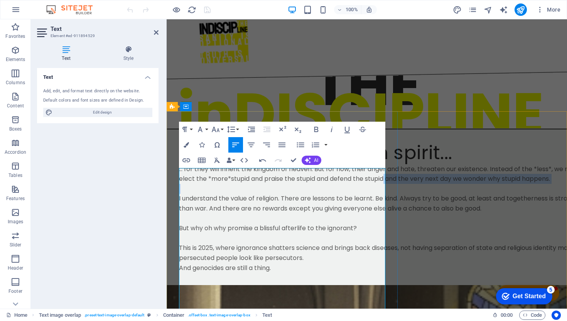
click at [201, 184] on p "... for they will inherit the kingdom of heaven. But for now, their anger and h…" at bounding box center [382, 174] width 407 height 20
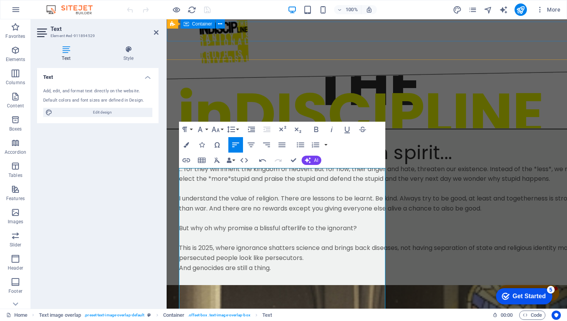
click at [321, 59] on div at bounding box center [367, 69] width 493 height 20
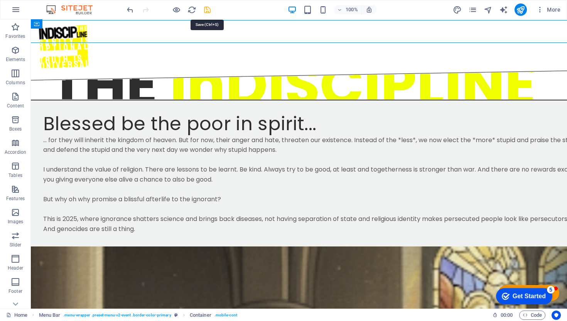
click at [205, 9] on icon "save" at bounding box center [207, 9] width 9 height 9
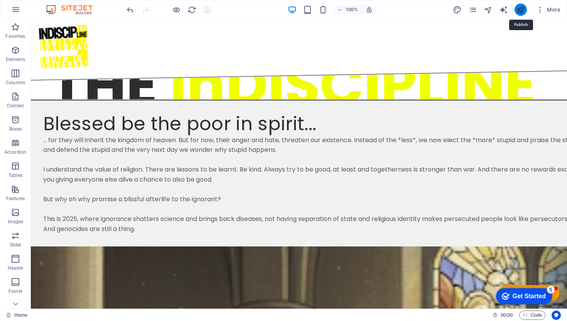
click at [521, 11] on icon "publish" at bounding box center [520, 9] width 9 height 9
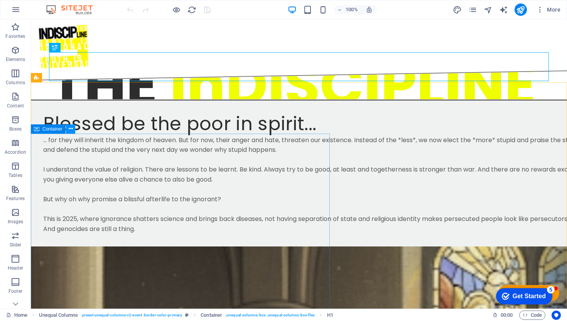
click at [71, 131] on icon at bounding box center [71, 129] width 4 height 8
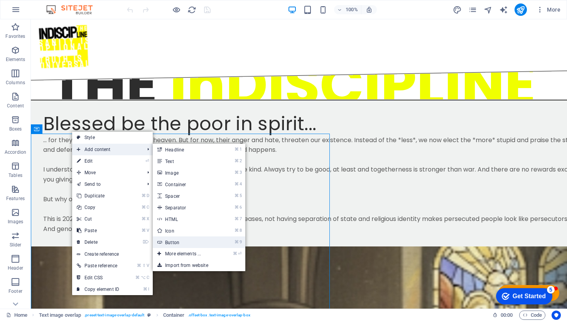
click at [175, 241] on link "⌘ 9 Button" at bounding box center [185, 242] width 64 height 12
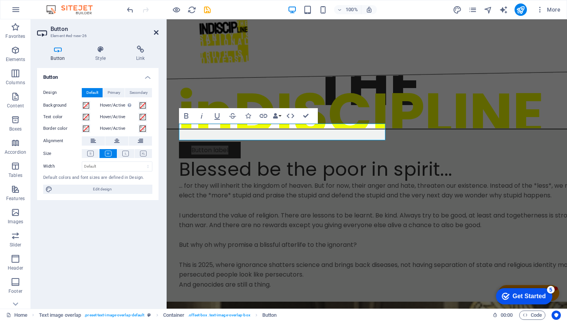
click at [157, 29] on icon at bounding box center [156, 32] width 5 height 6
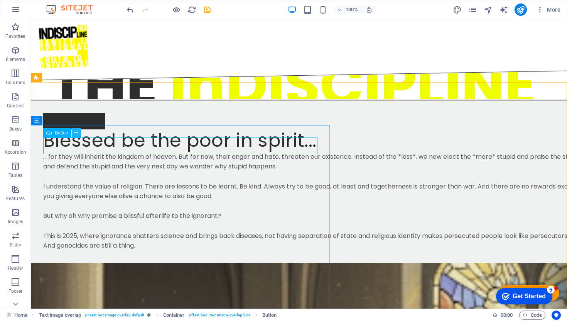
click at [75, 134] on icon at bounding box center [76, 133] width 4 height 8
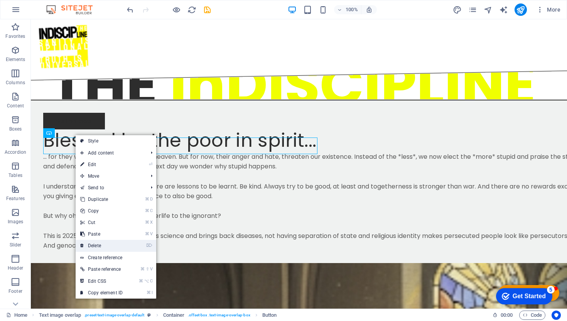
click at [93, 245] on link "⌦ Delete" at bounding box center [102, 246] width 52 height 12
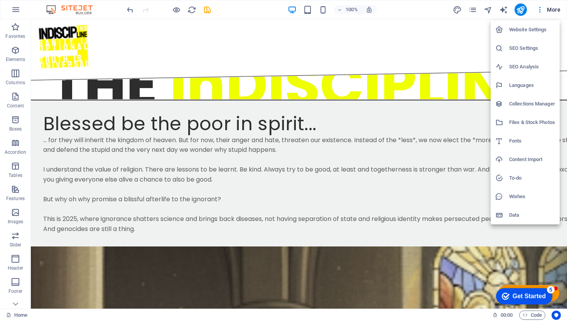
click at [10, 93] on div at bounding box center [283, 160] width 567 height 321
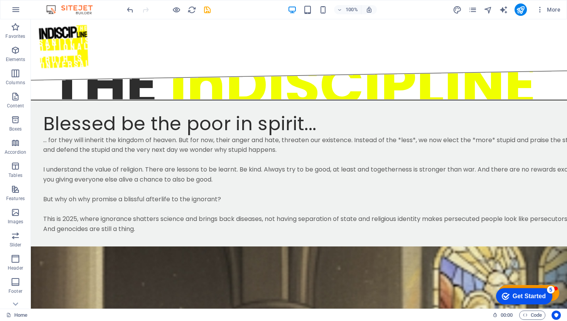
click at [11, 95] on div "Website Settings SEO Settings SEO Analysis Languages Collections Manager Files …" at bounding box center [283, 163] width 567 height 316
click at [14, 99] on icon "button" at bounding box center [15, 96] width 9 height 9
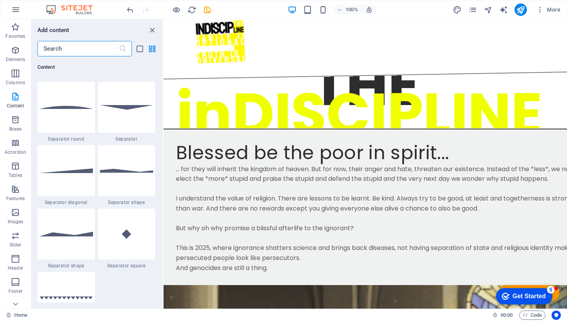
scroll to position [2263, 0]
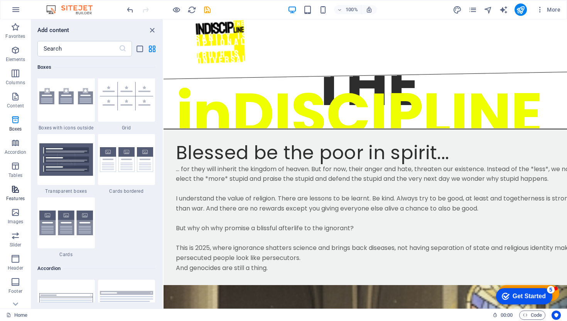
click at [11, 187] on icon "button" at bounding box center [15, 188] width 9 height 9
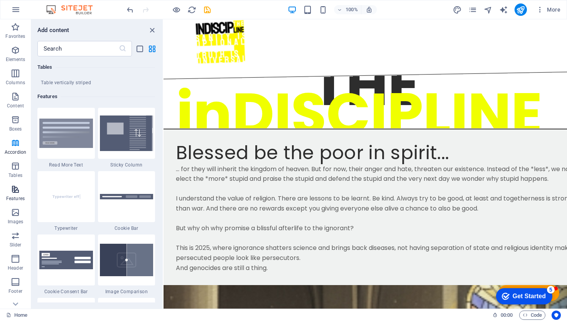
scroll to position [3009, 0]
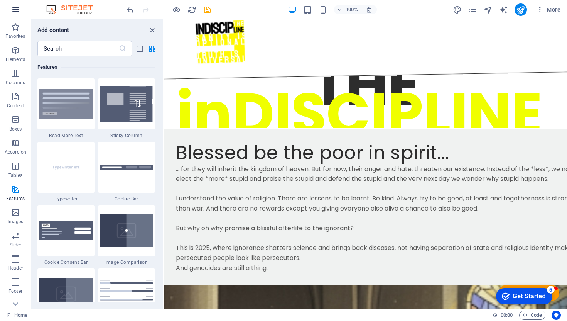
click at [16, 7] on icon "button" at bounding box center [15, 9] width 9 height 9
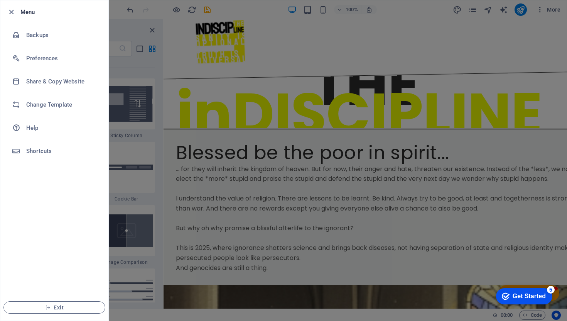
click at [269, 197] on div at bounding box center [283, 160] width 567 height 321
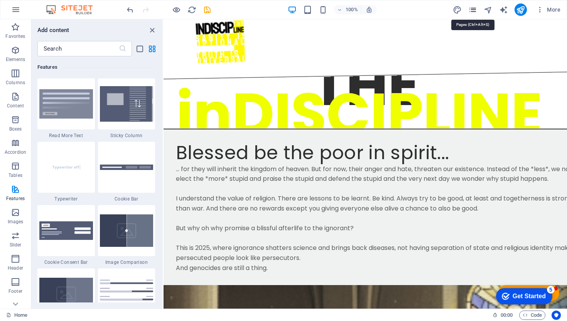
click at [471, 10] on icon "pages" at bounding box center [473, 9] width 9 height 9
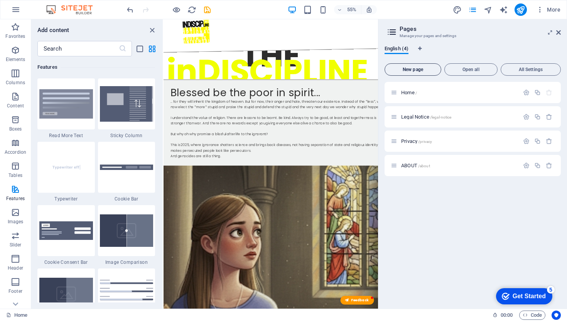
click at [415, 69] on span "New page" at bounding box center [413, 69] width 50 height 5
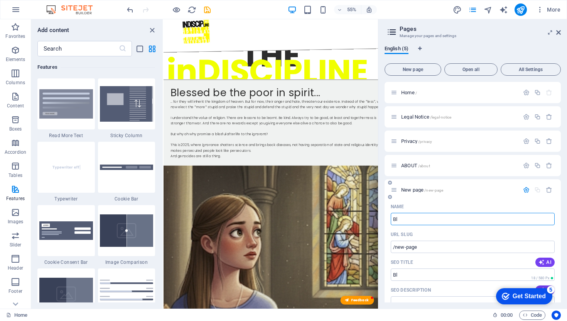
type input "Bl"
type input "/bl"
type input "Blessed"
type input "/blessed"
type input "Blessed be"
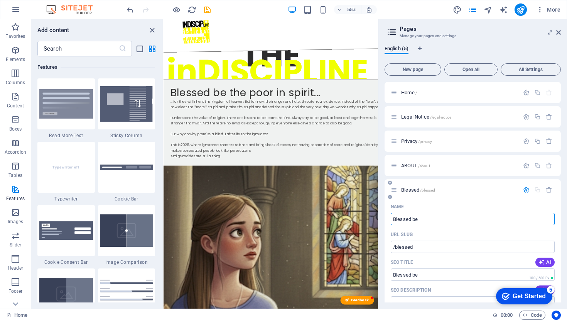
type input "/blessed-be"
type input "Blessed be the"
type input "/blessed-be-the"
type input "Blessed be the Poor in S"
type input "/blessed-be-the-poor-in-s"
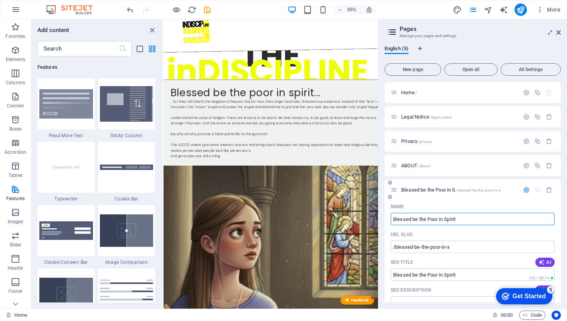
type input "Blessed be the Poor in Spirit"
type input "/blessed-be-the-poor-in-spirit"
type input "Blessed be the Poor in Spirit"
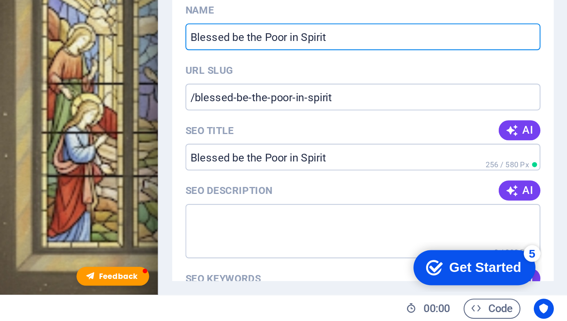
scroll to position [29, 0]
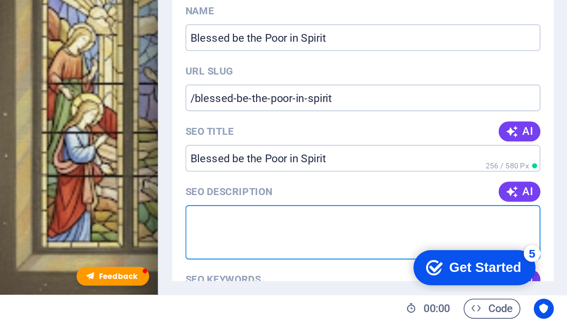
click at [478, 276] on textarea "SEO Description" at bounding box center [473, 279] width 164 height 25
type textarea "S"
type textarea "A"
type textarea "R"
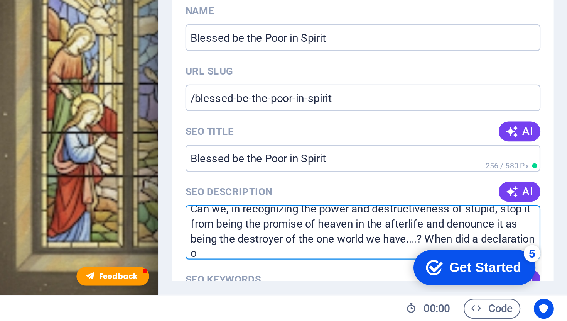
scroll to position [4, 0]
click at [445, 289] on textarea "Can we, in recognizing the power and destructiveness of stupid, stop it from be…" at bounding box center [473, 279] width 164 height 25
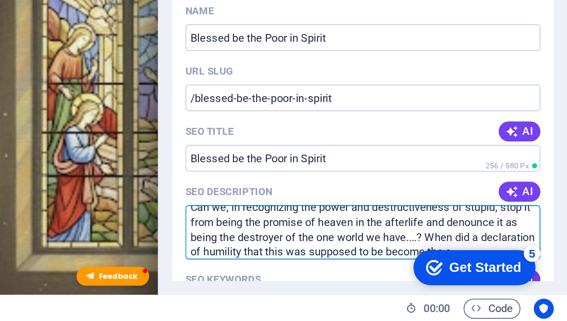
scroll to position [7, 0]
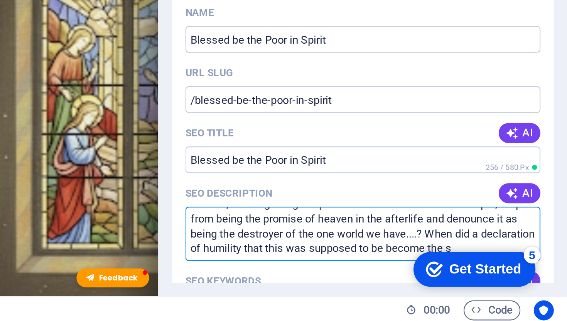
click at [542, 283] on textarea "Can we, in recognizing the power and destructiveness of stupid, stop it from be…" at bounding box center [473, 279] width 164 height 25
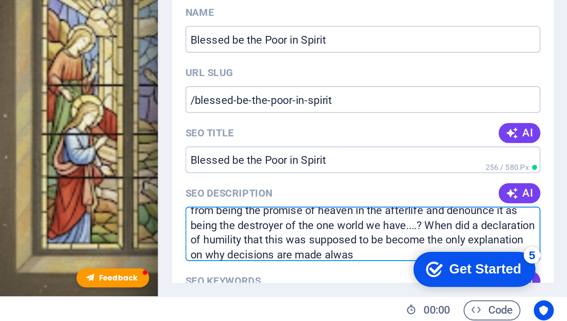
scroll to position [14, 0]
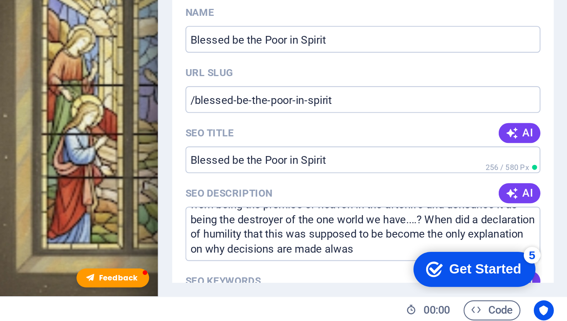
click at [407, 244] on div "checkmark Get Started 5 First Steps in the Editor Let's guide you through the t…" at bounding box center [433, 254] width 66 height 23
click at [404, 245] on div "checkmark Get Started 5 First Steps in the Editor Let's guide you through the t…" at bounding box center [433, 254] width 66 height 23
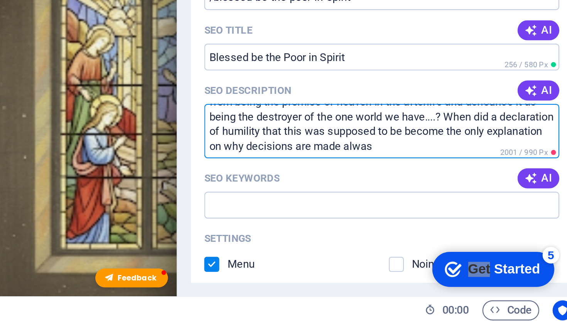
scroll to position [77, 0]
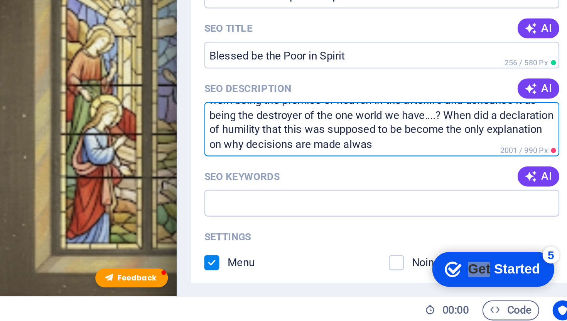
click at [501, 239] on textarea "Can we, in recognizing the power and destructiveness of stupid, stop it from be…" at bounding box center [473, 231] width 164 height 25
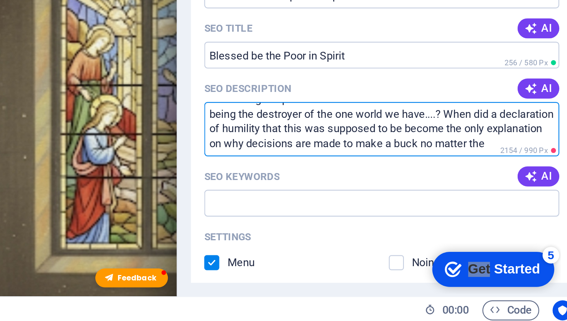
click at [514, 222] on textarea "Can we, in recognizing the power and destructiveness of stupid, stop it from be…" at bounding box center [473, 231] width 164 height 25
drag, startPoint x: 514, startPoint y: 222, endPoint x: 514, endPoint y: 248, distance: 26.3
click at [514, 248] on div "Name Blessed be the Poor in Spirit ​ URL SLUG /blessed-be-the-poor-in-spirit ​ …" at bounding box center [473, 277] width 176 height 308
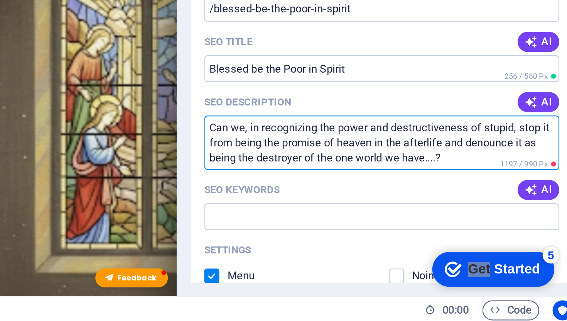
scroll to position [74, 0]
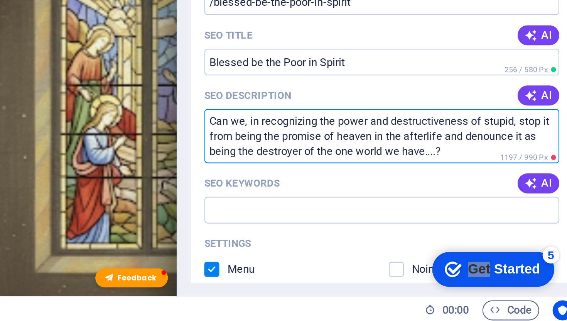
click at [454, 228] on textarea "Can we, in recognizing the power and destructiveness of stupid, stop it from be…" at bounding box center [473, 234] width 164 height 25
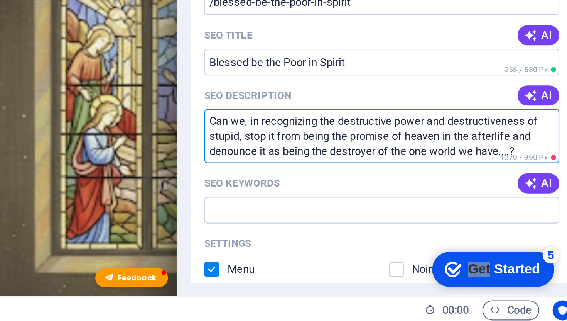
click at [496, 227] on textarea "Can we, in recognizing the destructive power and destructiveness of stupid, sto…" at bounding box center [473, 234] width 164 height 25
drag, startPoint x: 497, startPoint y: 227, endPoint x: 544, endPoint y: 227, distance: 47.1
click at [544, 227] on textarea "Can we, in recognizing the destructive power and destructiveness of stupid, sto…" at bounding box center [473, 234] width 164 height 25
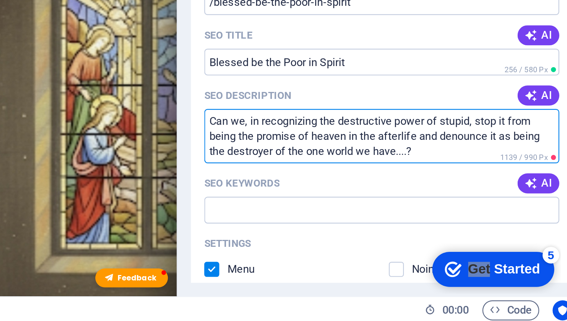
click at [434, 241] on textarea "Can we, in recognizing the destructive power of stupid, stop it from being the …" at bounding box center [473, 234] width 164 height 25
drag, startPoint x: 434, startPoint y: 241, endPoint x: 474, endPoint y: 242, distance: 39.4
click at [474, 242] on textarea "Can we, in recognizing the destructive power of stupid, stop it from being the …" at bounding box center [473, 234] width 164 height 25
drag, startPoint x: 448, startPoint y: 241, endPoint x: 467, endPoint y: 242, distance: 18.9
click at [467, 242] on textarea "Can we, in recognizing the destructive power of stupid, stop it from being the …" at bounding box center [473, 234] width 164 height 25
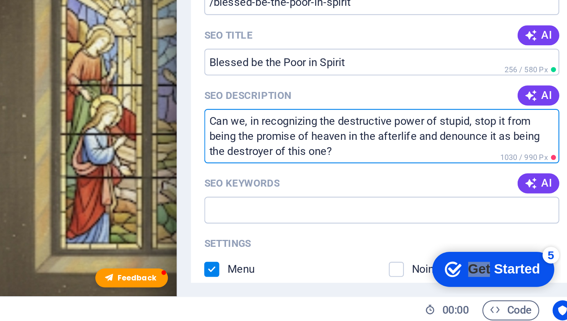
drag, startPoint x: 443, startPoint y: 228, endPoint x: 410, endPoint y: 228, distance: 33.2
click at [410, 228] on textarea "Can we, in recognizing the destructive power of stupid, stop it from being the …" at bounding box center [473, 234] width 164 height 25
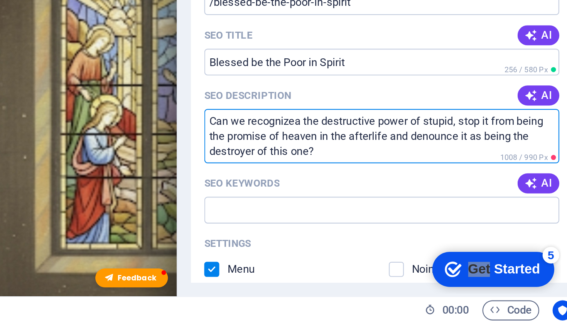
click at [445, 234] on textarea "Can we recognizea the destructive power of stupid, stop it from being the promi…" at bounding box center [473, 234] width 164 height 25
drag, startPoint x: 445, startPoint y: 234, endPoint x: 478, endPoint y: 232, distance: 32.5
click at [478, 232] on textarea "Can we recognizea the destructive power of stupid, stop it from being the promi…" at bounding box center [473, 234] width 164 height 25
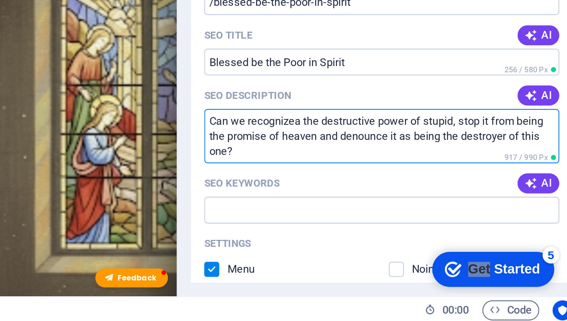
click at [398, 242] on textarea "Can we recognizea the destructive power of stupid, stop it from being the promi…" at bounding box center [473, 234] width 164 height 25
click at [435, 228] on textarea "Can we recognizea the destructive power of stupid, stop it from being the promi…" at bounding box center [473, 234] width 164 height 25
click at [436, 228] on textarea "Can we recognizea the destructive power of stupid, stop it from being the promi…" at bounding box center [473, 234] width 164 height 25
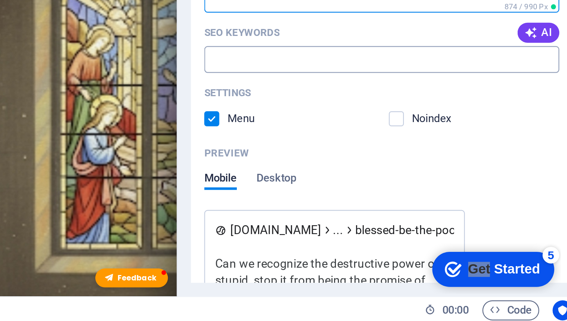
scroll to position [146, 0]
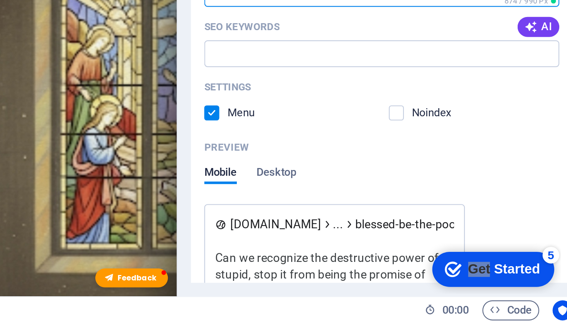
type textarea "Can we recognize the destructive power of stupid, stop it from being the promis…"
click at [394, 225] on label at bounding box center [394, 223] width 7 height 7
click at [0, 0] on input "checkbox" at bounding box center [0, 0] width 0 height 0
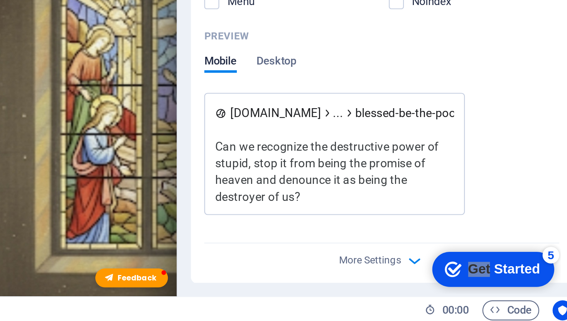
scroll to position [201, 0]
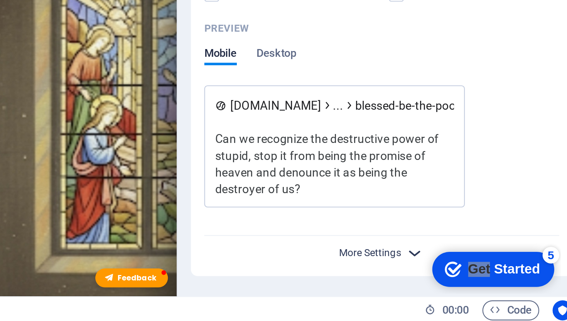
click at [477, 287] on span "More Settings" at bounding box center [468, 288] width 29 height 5
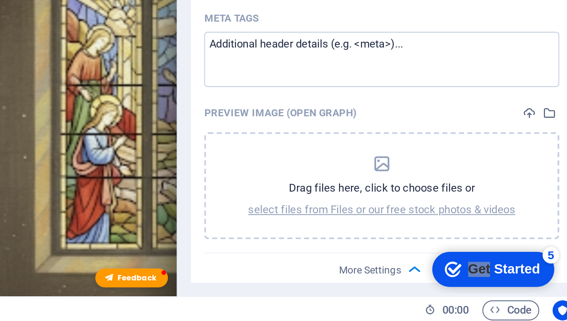
scroll to position [312, 0]
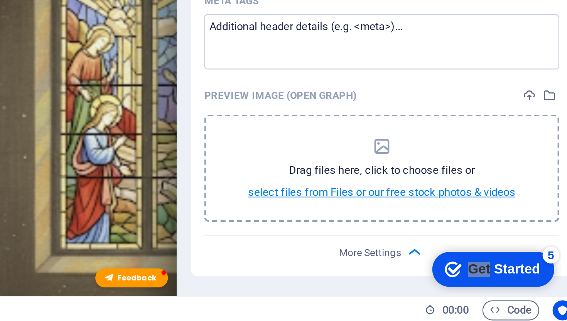
click at [492, 260] on p "select files from Files or our free stock photos & videos" at bounding box center [473, 260] width 124 height 7
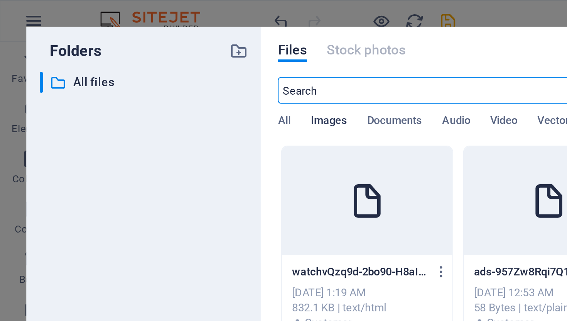
click at [155, 54] on span "Images" at bounding box center [152, 56] width 17 height 11
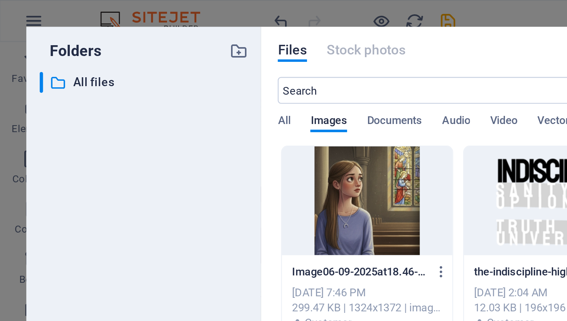
click at [167, 100] on div at bounding box center [169, 93] width 79 height 50
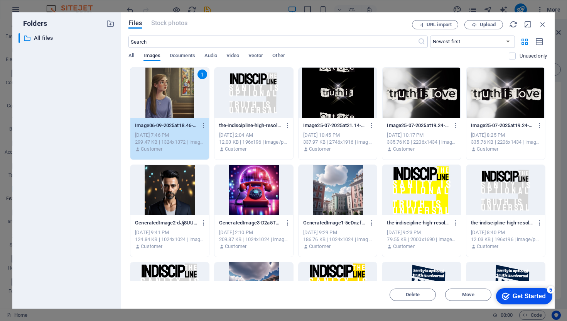
click at [537, 290] on div "checkmark Get Started 5" at bounding box center [524, 296] width 56 height 16
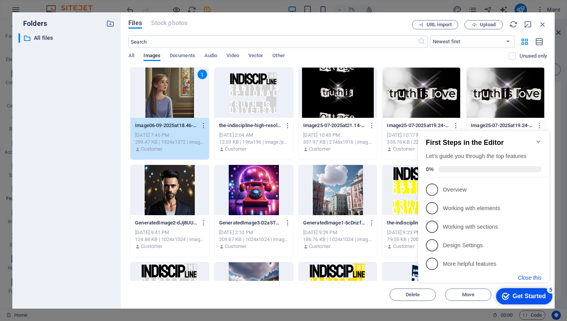
click at [531, 277] on button "Close this" at bounding box center [530, 277] width 24 height 6
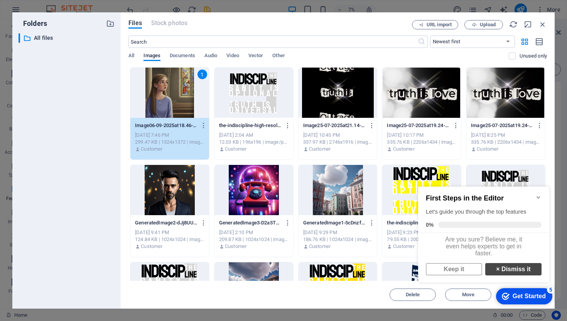
click at [525, 274] on link "× Dismiss it" at bounding box center [514, 269] width 56 height 12
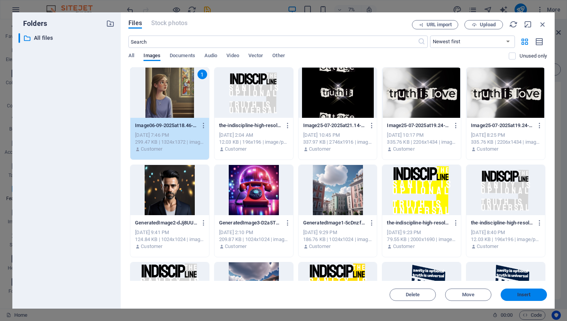
click at [525, 295] on span "Insert" at bounding box center [525, 294] width 14 height 5
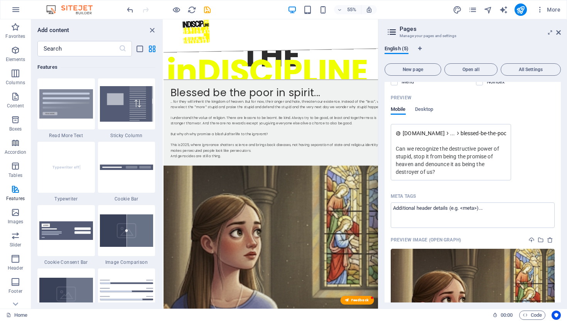
scroll to position [288, 0]
click at [432, 108] on span "Desktop" at bounding box center [424, 110] width 19 height 11
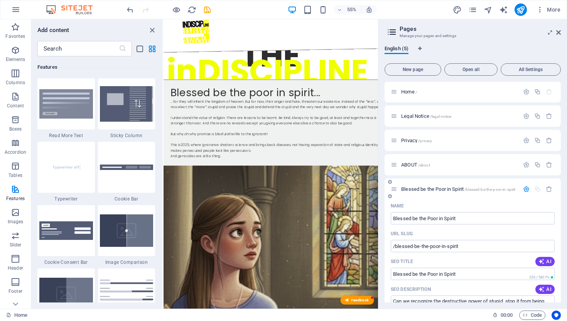
scroll to position [0, 0]
click at [518, 41] on div "Home ABOUT" at bounding box center [358, 44] width 481 height 71
click at [558, 32] on icon at bounding box center [559, 32] width 5 height 6
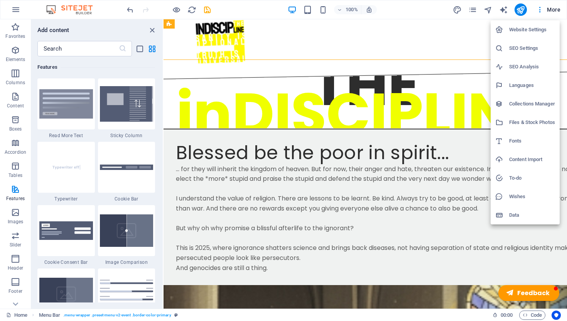
click at [474, 12] on div at bounding box center [283, 160] width 567 height 321
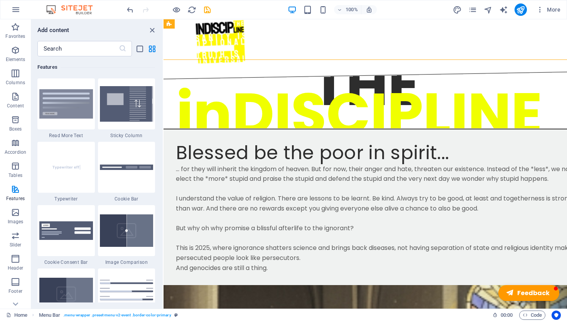
click at [470, 10] on icon "pages" at bounding box center [473, 9] width 9 height 9
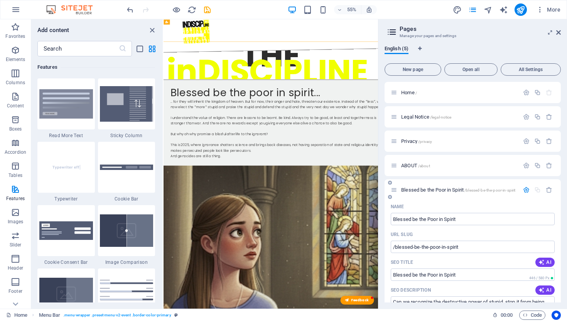
click at [478, 193] on div "Blessed be the Poor in Spirit /blessed-be-the-poor-in-spirit" at bounding box center [455, 189] width 129 height 9
click at [394, 192] on icon at bounding box center [394, 189] width 7 height 7
click at [389, 195] on icon at bounding box center [390, 197] width 4 height 5
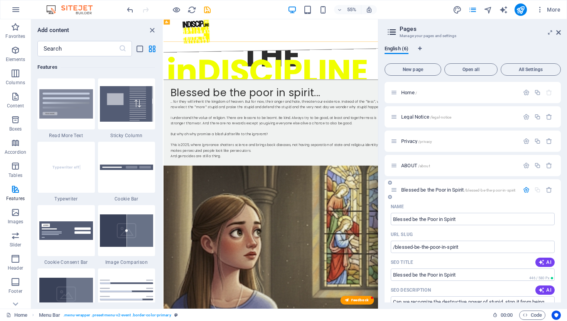
scroll to position [373, 0]
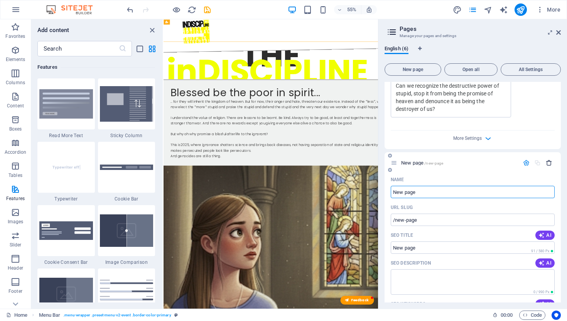
click at [546, 165] on icon "button" at bounding box center [549, 162] width 7 height 7
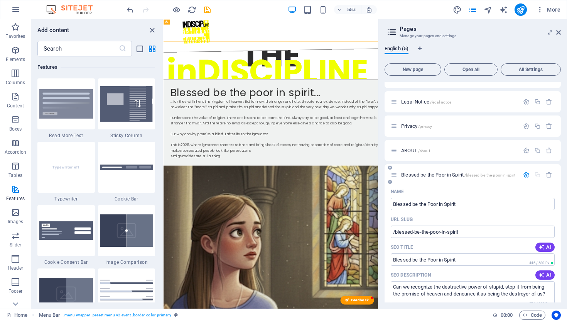
scroll to position [8, 0]
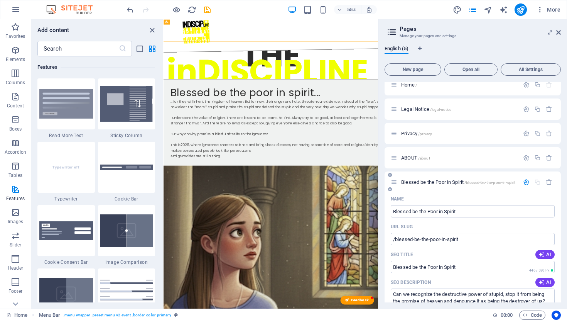
click at [524, 183] on icon "button" at bounding box center [526, 182] width 7 height 7
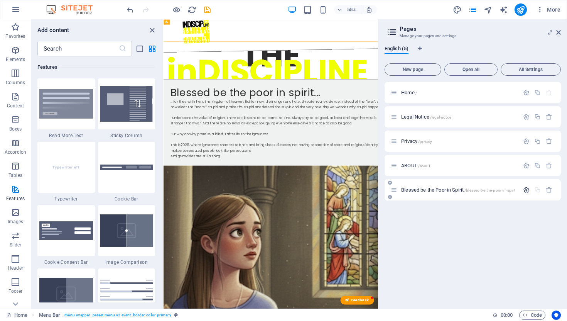
scroll to position [0, 0]
click at [477, 72] on span "Open all" at bounding box center [471, 69] width 46 height 5
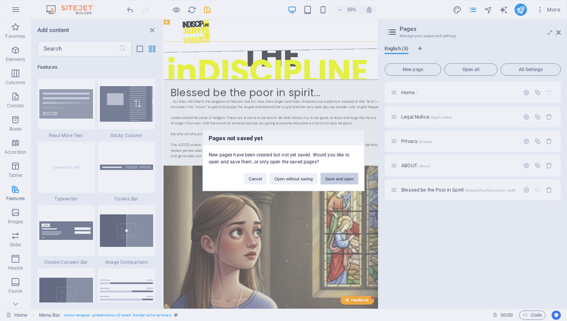
click at [344, 181] on button "Save and open" at bounding box center [340, 179] width 38 height 12
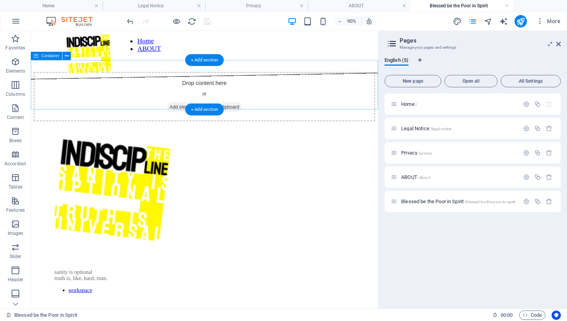
click at [197, 110] on span "Add elements" at bounding box center [201, 115] width 38 height 11
click at [202, 110] on span "Add elements" at bounding box center [201, 115] width 38 height 11
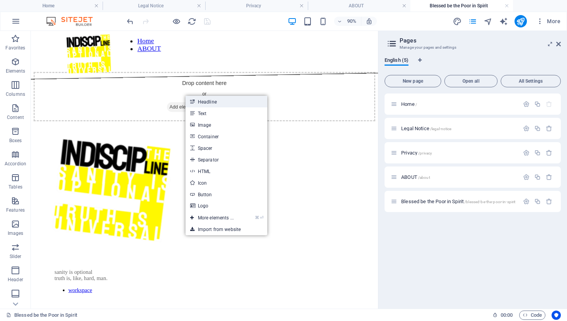
click at [206, 103] on link "Headline" at bounding box center [227, 102] width 82 height 12
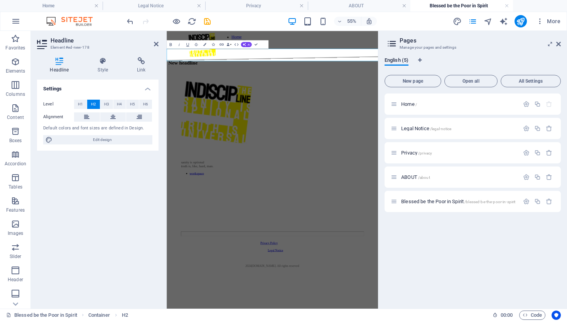
click at [463, 4] on h4 "Blessed be the Poor in Spirit" at bounding box center [462, 6] width 103 height 8
click at [364, 7] on h4 "ABOUT" at bounding box center [359, 6] width 103 height 8
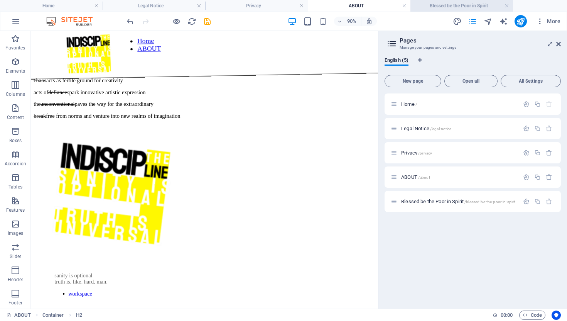
click at [461, 7] on h4 "Blessed be the Poor in Spirit" at bounding box center [462, 6] width 103 height 8
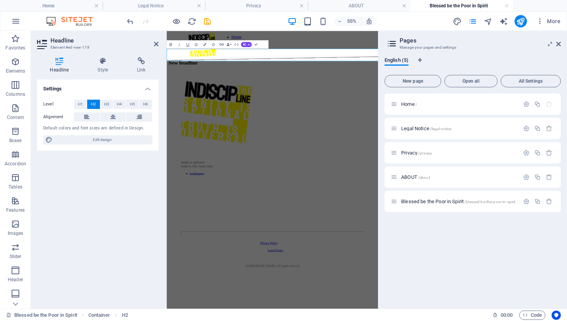
click at [310, 84] on h2 "New headline" at bounding box center [359, 89] width 378 height 10
click at [276, 84] on h2 "​There are lines in the sky" at bounding box center [359, 89] width 378 height 10
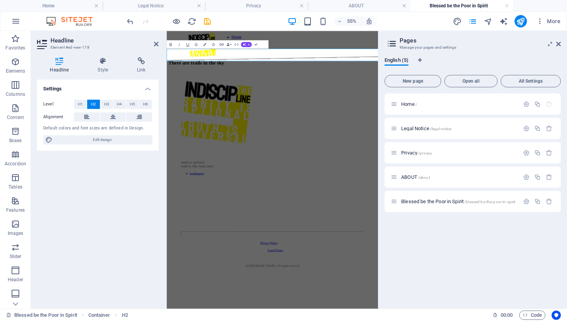
click at [206, 84] on h2 "There are trails in the sky" at bounding box center [359, 89] width 378 height 10
drag, startPoint x: 206, startPoint y: 76, endPoint x: 387, endPoint y: 75, distance: 181.0
click at [387, 84] on h2 "There are trails in the sky" at bounding box center [359, 89] width 378 height 10
click at [185, 84] on h2 "A trail to follow" at bounding box center [359, 89] width 378 height 10
click at [183, 84] on h2 "A trail to follow" at bounding box center [359, 89] width 378 height 10
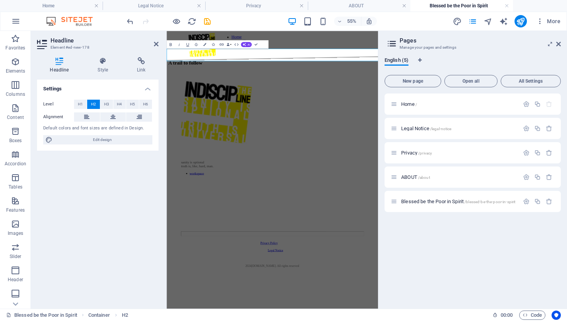
click at [223, 84] on h2 "A trail to follow" at bounding box center [359, 89] width 378 height 10
click at [324, 84] on h2 "A trail made of clouto follow" at bounding box center [359, 89] width 378 height 10
drag, startPoint x: 324, startPoint y: 72, endPoint x: 439, endPoint y: 90, distance: 116.4
click at [439, 90] on div "Home ABOUT A trail made of clouto follow sanity is optional truth is, like, har…" at bounding box center [359, 258] width 378 height 448
click at [489, 320] on html "Home ABOUT There's a trail above us all. sanity is optional truth is, like, har…" at bounding box center [359, 258] width 384 height 455
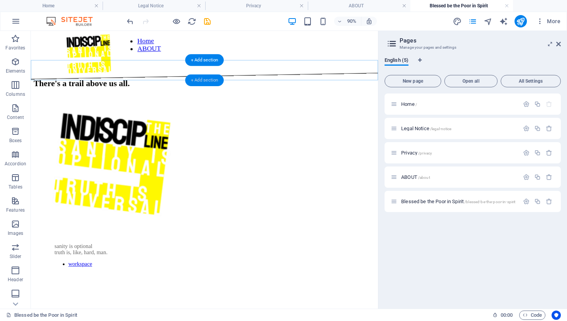
click at [209, 79] on div "+ Add section" at bounding box center [204, 80] width 39 height 12
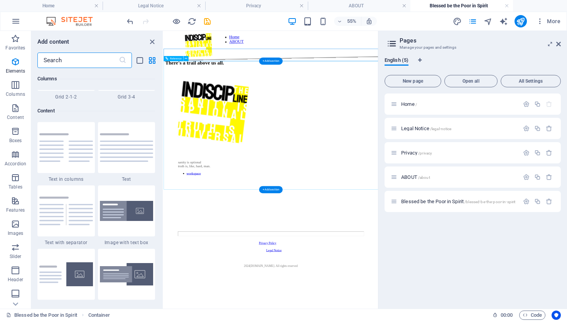
scroll to position [1350, 0]
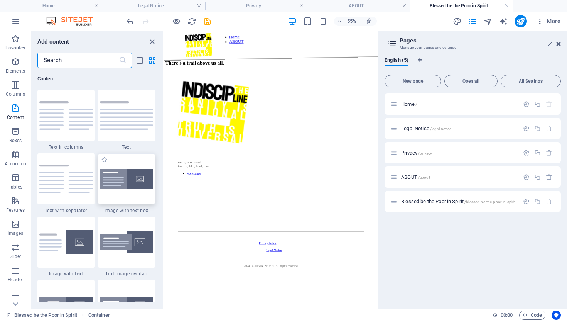
click at [143, 178] on img at bounding box center [127, 179] width 54 height 20
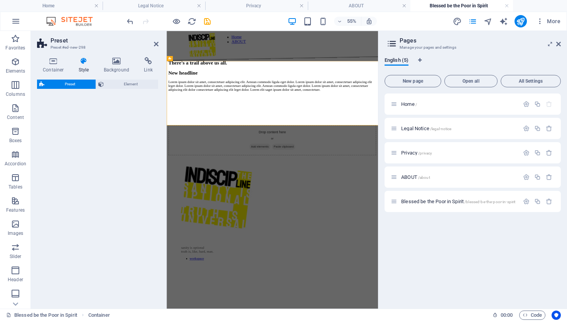
select select "rem"
select select "px"
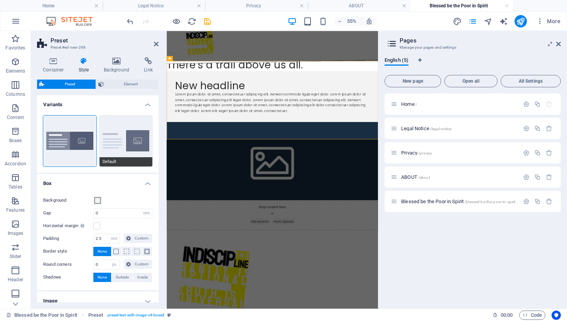
click at [133, 136] on button "Default" at bounding box center [126, 140] width 53 height 51
type input "2"
type input "0"
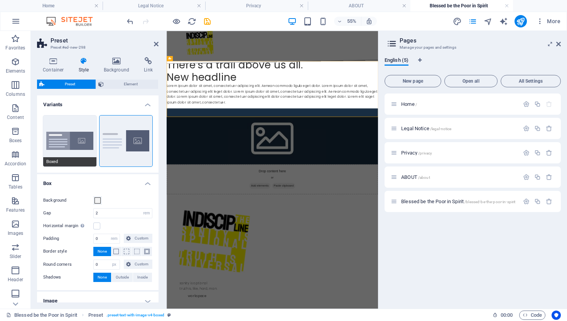
click at [63, 135] on button "Boxed" at bounding box center [69, 140] width 53 height 51
type input "0"
type input "2.5"
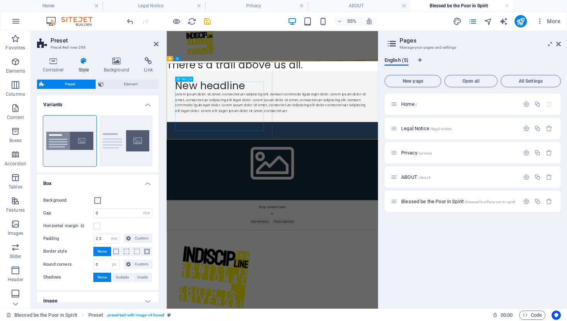
type input "2"
type input "0"
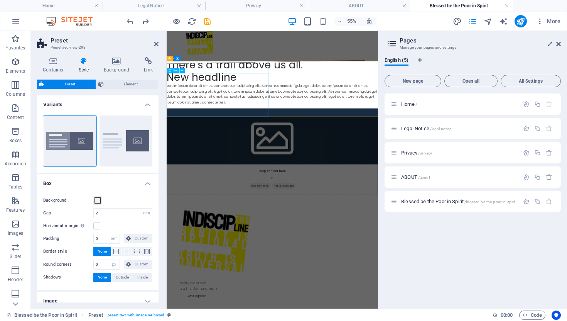
type input "0"
type input "2.5"
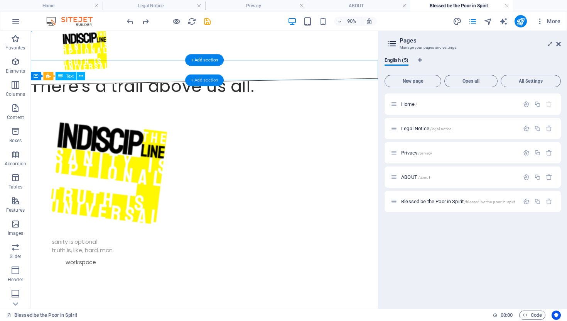
click at [205, 77] on div "+ Add section" at bounding box center [204, 80] width 39 height 12
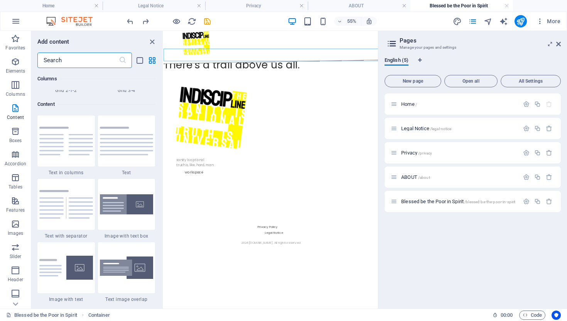
scroll to position [1354, 0]
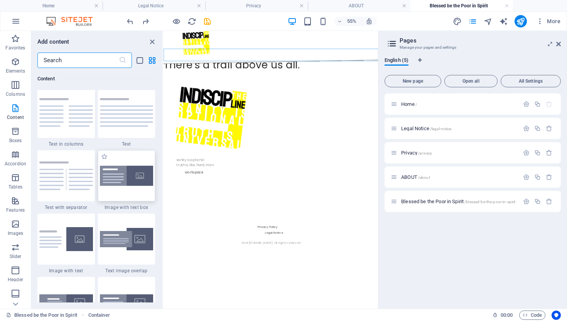
click at [137, 182] on img at bounding box center [127, 176] width 54 height 20
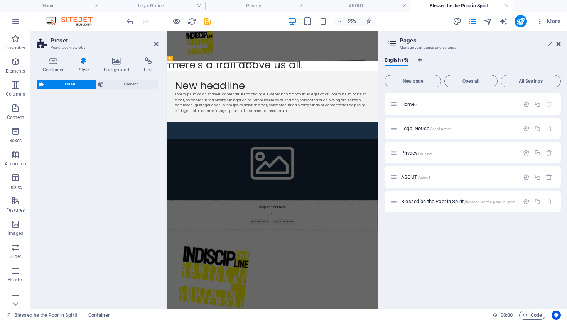
select select "rem"
select select "px"
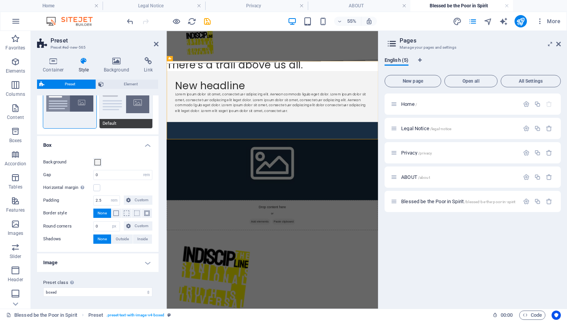
scroll to position [0, 0]
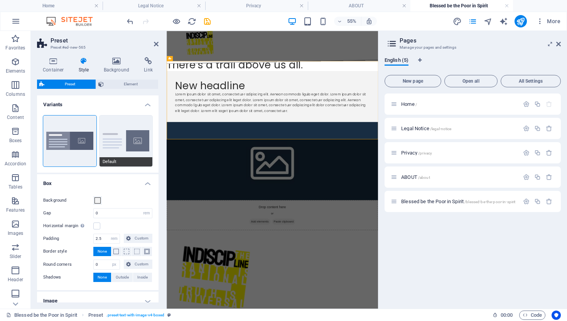
click at [118, 131] on button "Default" at bounding box center [126, 140] width 53 height 51
type input "2"
type input "0"
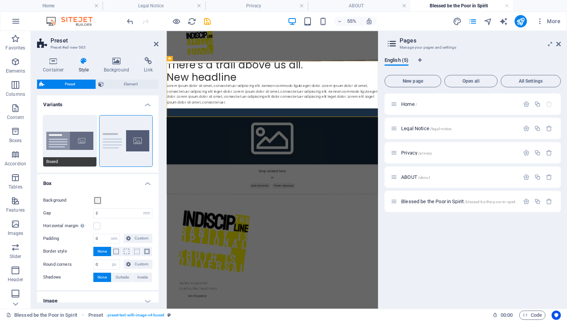
click at [71, 137] on button "Boxed" at bounding box center [69, 140] width 53 height 51
type input "0"
type input "2.5"
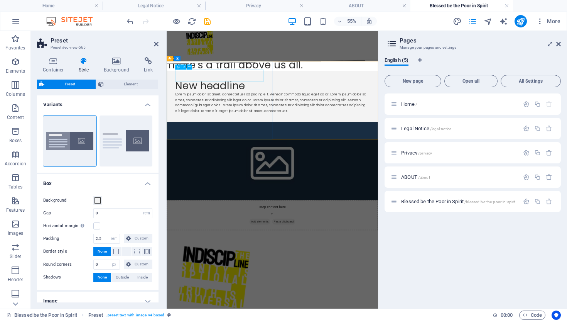
click at [296, 119] on div "New headline" at bounding box center [359, 130] width 354 height 22
click at [188, 66] on button at bounding box center [189, 66] width 5 height 5
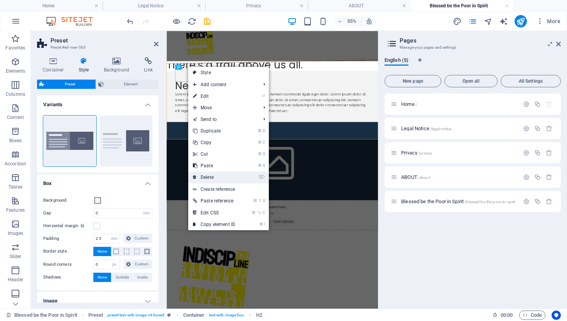
click at [218, 177] on link "⌦ Delete" at bounding box center [214, 177] width 52 height 12
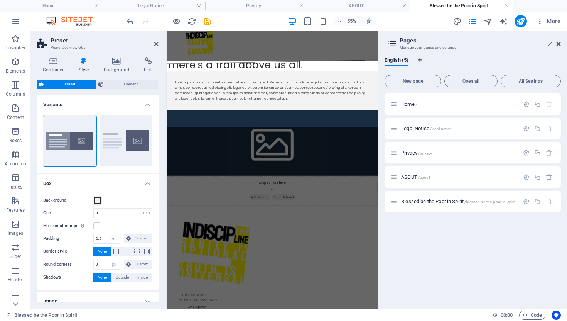
click at [458, 174] on figure at bounding box center [359, 234] width 384 height 120
click at [456, 174] on figure at bounding box center [359, 234] width 384 height 120
click at [455, 294] on div "Drop content here or Add elements Paste clipboard" at bounding box center [359, 321] width 384 height 55
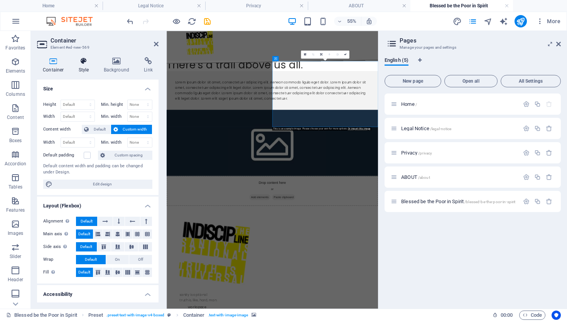
drag, startPoint x: 113, startPoint y: 66, endPoint x: 90, endPoint y: 70, distance: 23.9
click at [90, 70] on ul "Container Style Background Link" at bounding box center [98, 65] width 122 height 16
click at [464, 294] on div "Drop content here or Add elements Paste clipboard" at bounding box center [359, 321] width 384 height 55
click at [559, 43] on icon at bounding box center [559, 44] width 5 height 6
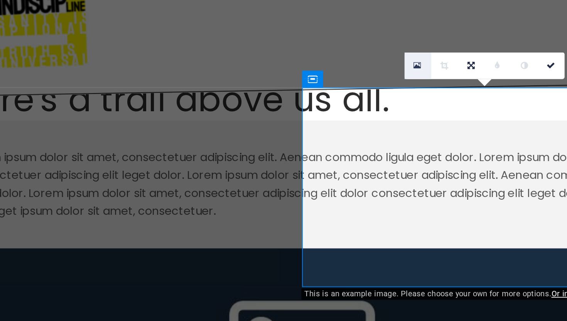
click at [429, 73] on icon at bounding box center [430, 73] width 4 height 5
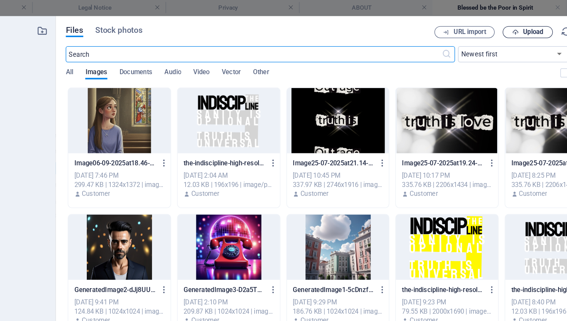
click at [482, 26] on span "Upload" at bounding box center [488, 24] width 16 height 5
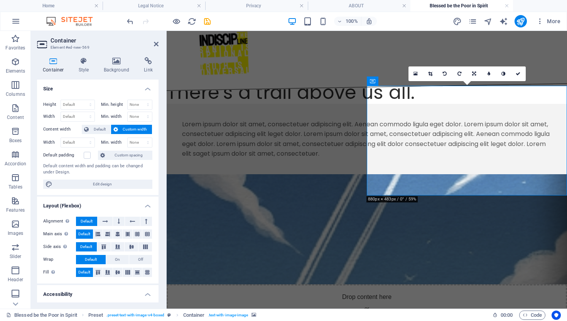
click at [504, 174] on figure at bounding box center [367, 229] width 401 height 110
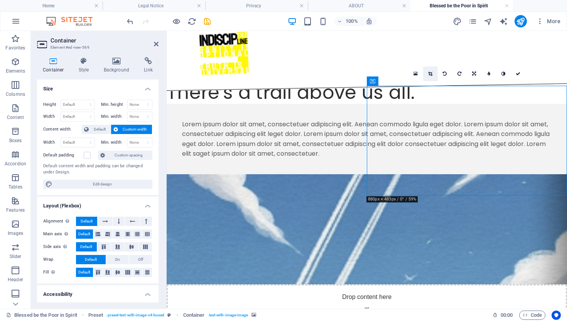
click at [429, 73] on icon at bounding box center [430, 73] width 4 height 5
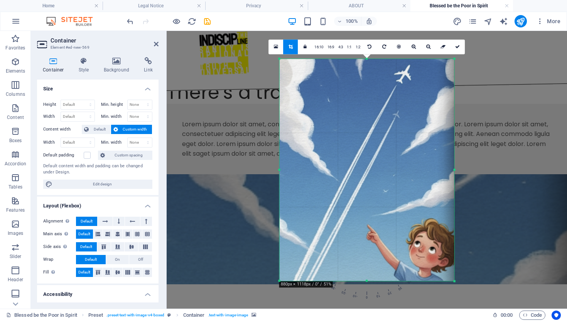
click at [457, 283] on div at bounding box center [367, 169] width 190 height 237
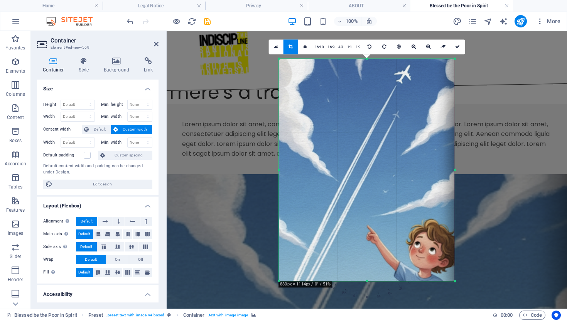
click at [455, 281] on div "180 170 160 150 140 130 120 110 100 90 80 70 60 50 40 30 20 10 0 -10 -20 -30 -4…" at bounding box center [367, 170] width 176 height 222
click at [455, 45] on icon at bounding box center [457, 46] width 5 height 5
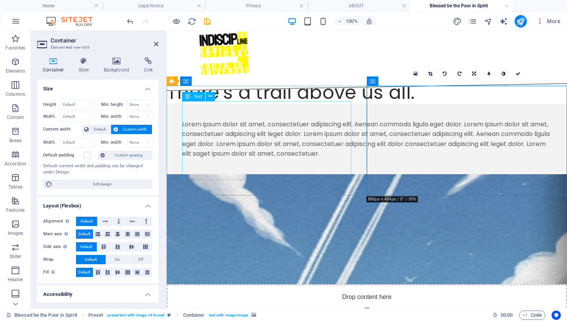
click at [226, 119] on div "Lorem ipsum dolor sit amet, consectetuer adipiscing elit. Aenean commodo ligula…" at bounding box center [367, 138] width 370 height 39
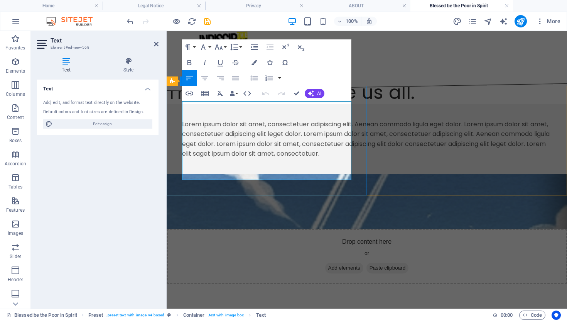
click at [226, 119] on p "Lorem ipsum dolor sit amet, consectetuer adipiscing elit. Aenean commodo ligula…" at bounding box center [367, 138] width 370 height 39
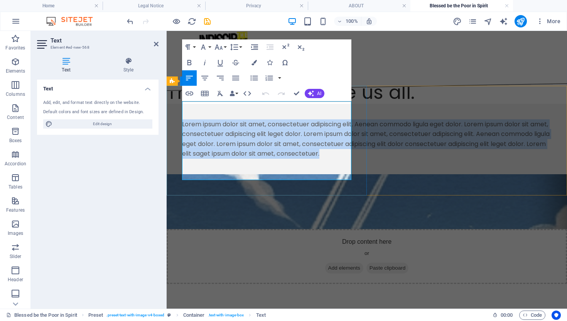
click at [226, 119] on p "Lorem ipsum dolor sit amet, consectetuer adipiscing elit. Aenean commodo ligula…" at bounding box center [367, 138] width 370 height 39
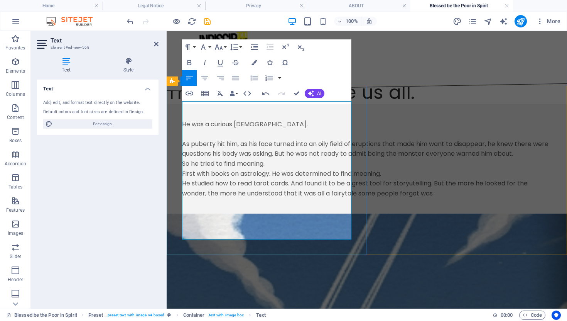
click at [217, 198] on p "He studied how to read tarot cards. And found it to be a grest tool for storyut…" at bounding box center [367, 188] width 370 height 20
click at [283, 198] on p "He studied how to read tarot cards. And found it to be a grest tool for storyut…" at bounding box center [367, 188] width 370 height 20
